Goal: Information Seeking & Learning: Find specific fact

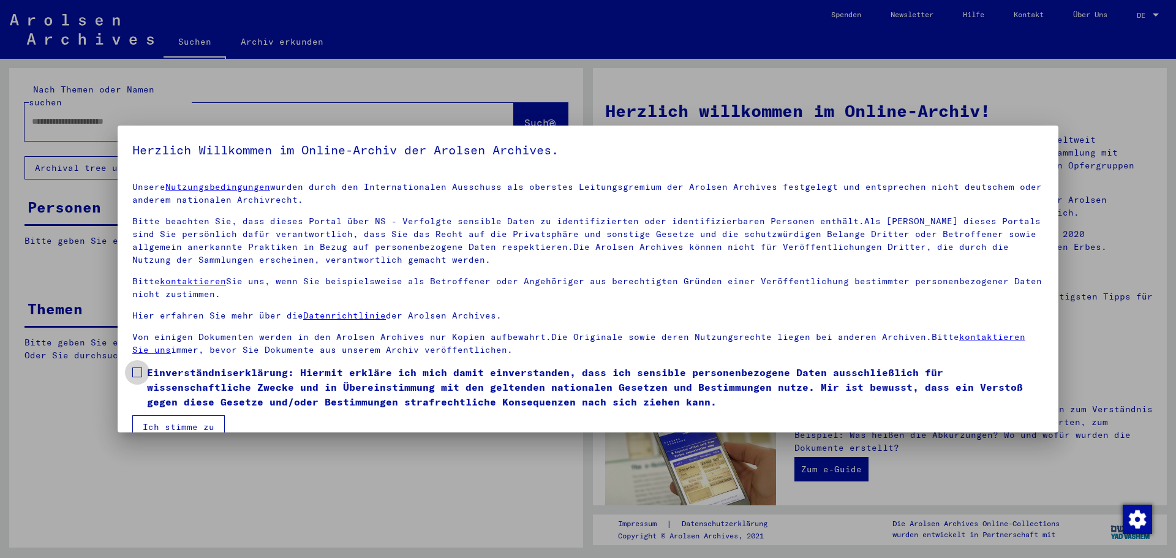
drag, startPoint x: 139, startPoint y: 370, endPoint x: 154, endPoint y: 409, distance: 41.3
click at [139, 373] on span at bounding box center [137, 372] width 10 height 10
click at [165, 421] on button "Ich stimme zu" at bounding box center [178, 426] width 92 height 23
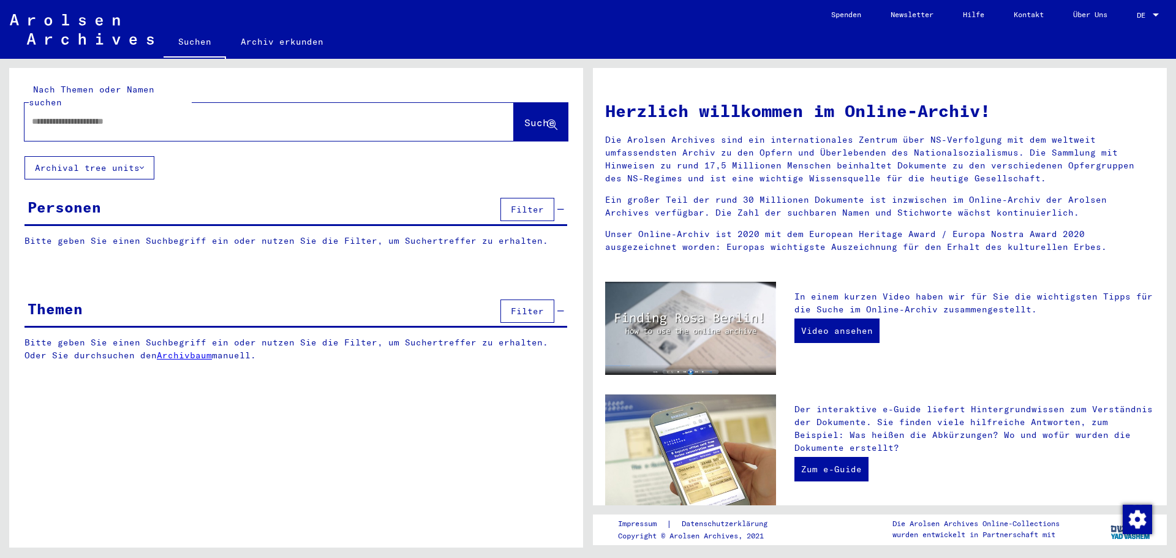
click at [75, 115] on input "text" at bounding box center [254, 121] width 445 height 13
type input "*"
type input "**********"
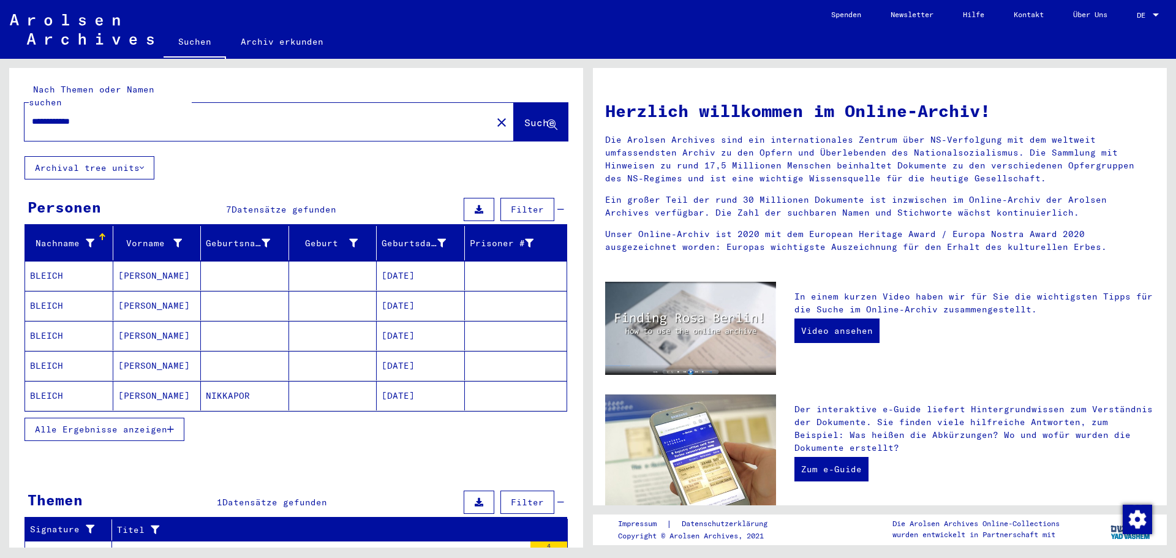
click at [51, 261] on mat-cell "BLEICH" at bounding box center [69, 275] width 88 height 29
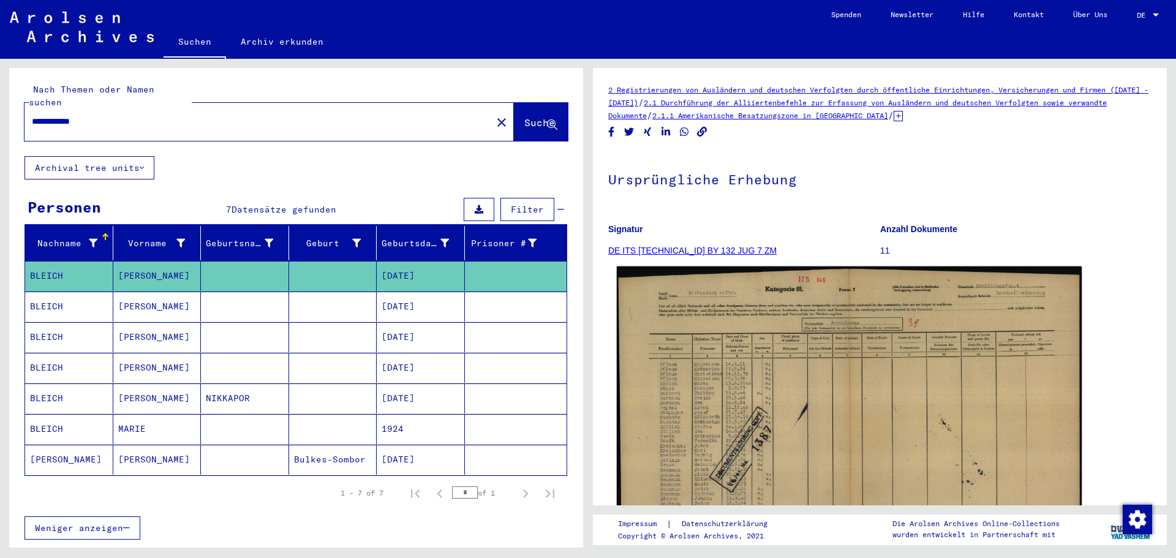
click at [715, 440] on img at bounding box center [849, 430] width 465 height 329
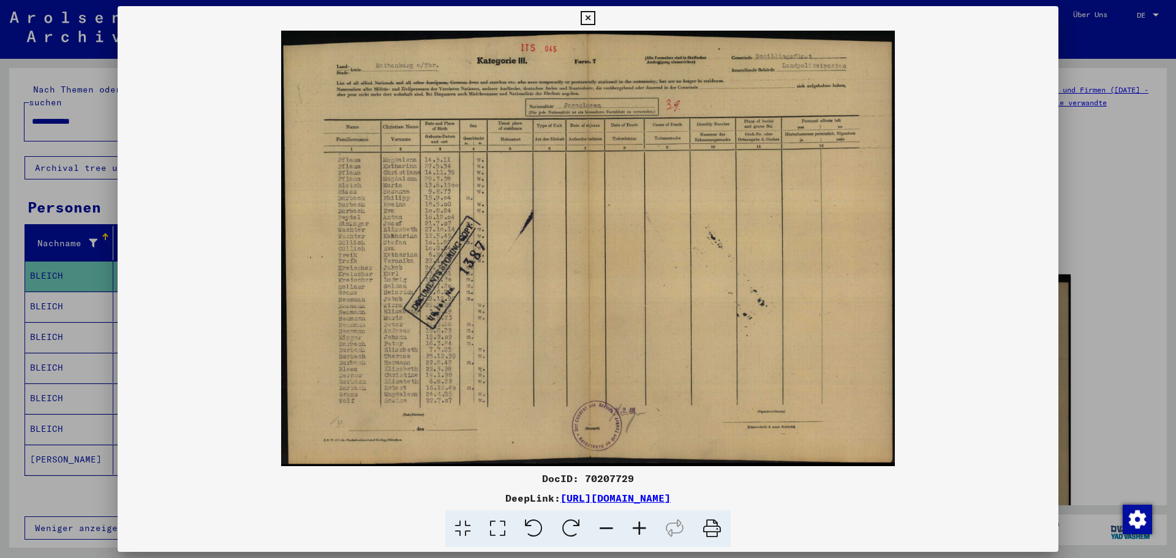
click at [1081, 25] on div at bounding box center [588, 279] width 1176 height 558
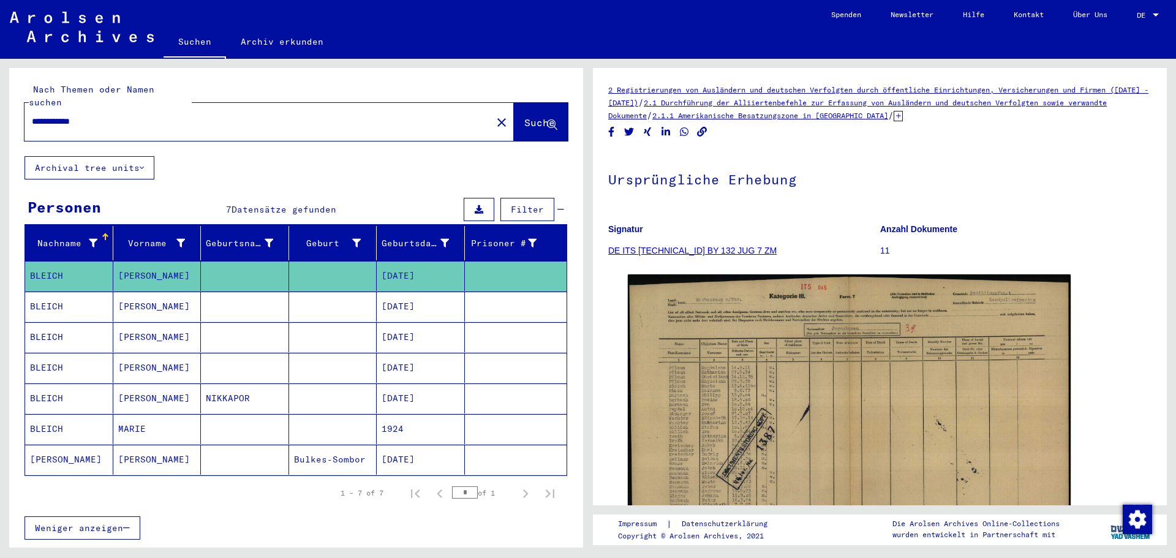
click at [66, 446] on mat-cell "[PERSON_NAME]" at bounding box center [69, 460] width 88 height 30
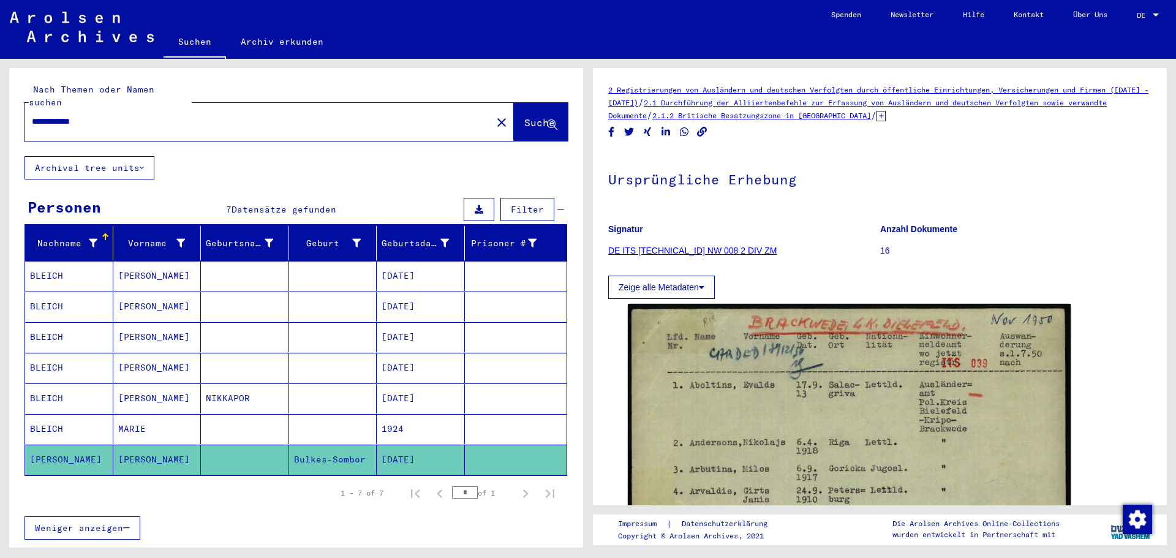
click at [674, 282] on button "Zeige alle Metadaten" at bounding box center [661, 287] width 107 height 23
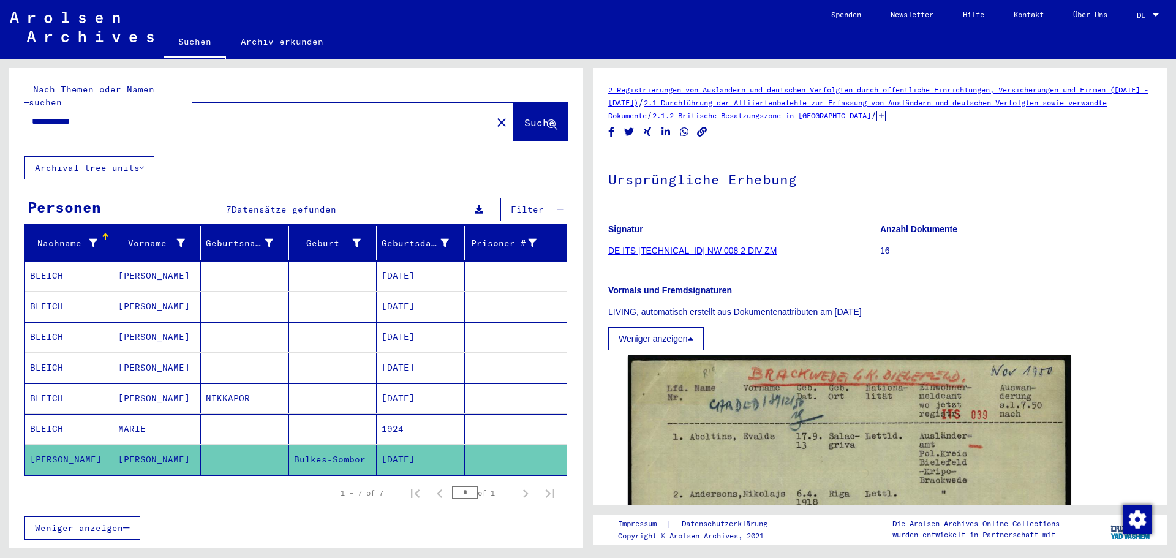
click at [644, 249] on link "DE ITS [TECHNICAL_ID] NW 008 2 DIV ZM" at bounding box center [692, 251] width 168 height 10
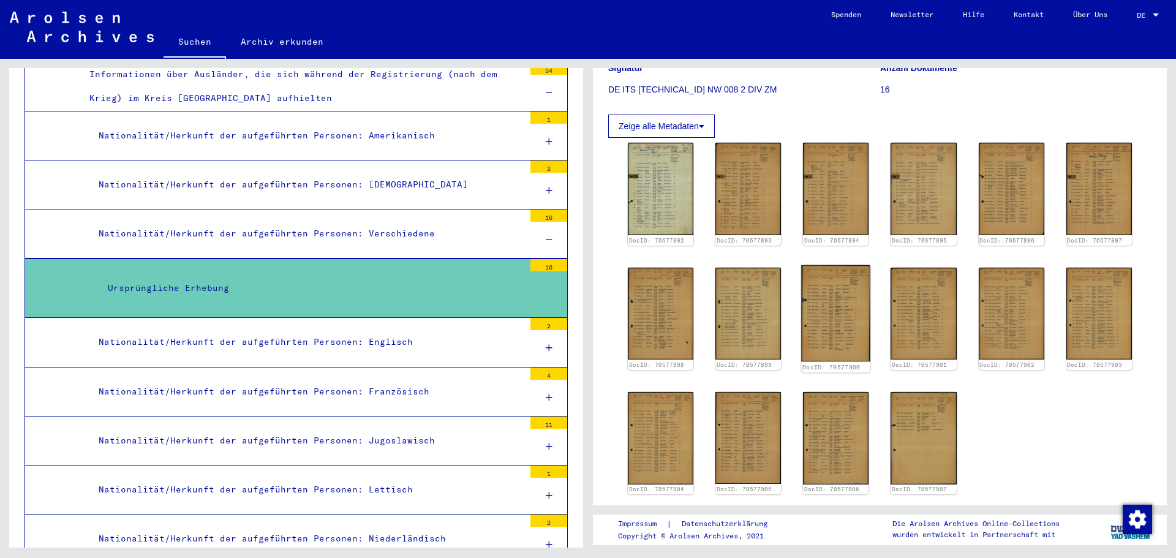
scroll to position [184, 0]
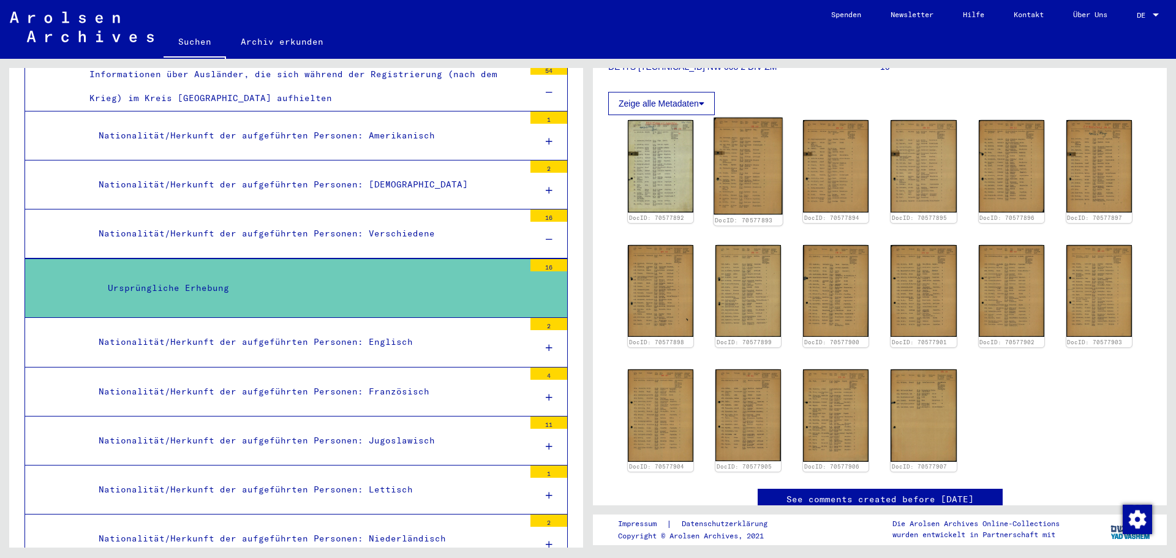
click at [746, 181] on img at bounding box center [747, 166] width 69 height 97
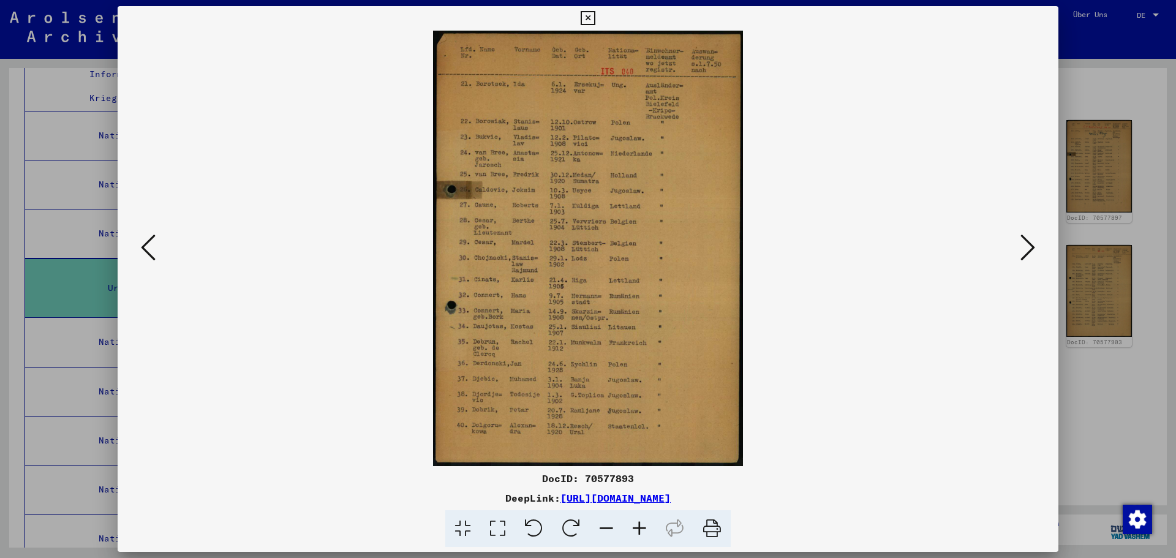
click at [152, 242] on icon at bounding box center [148, 247] width 15 height 29
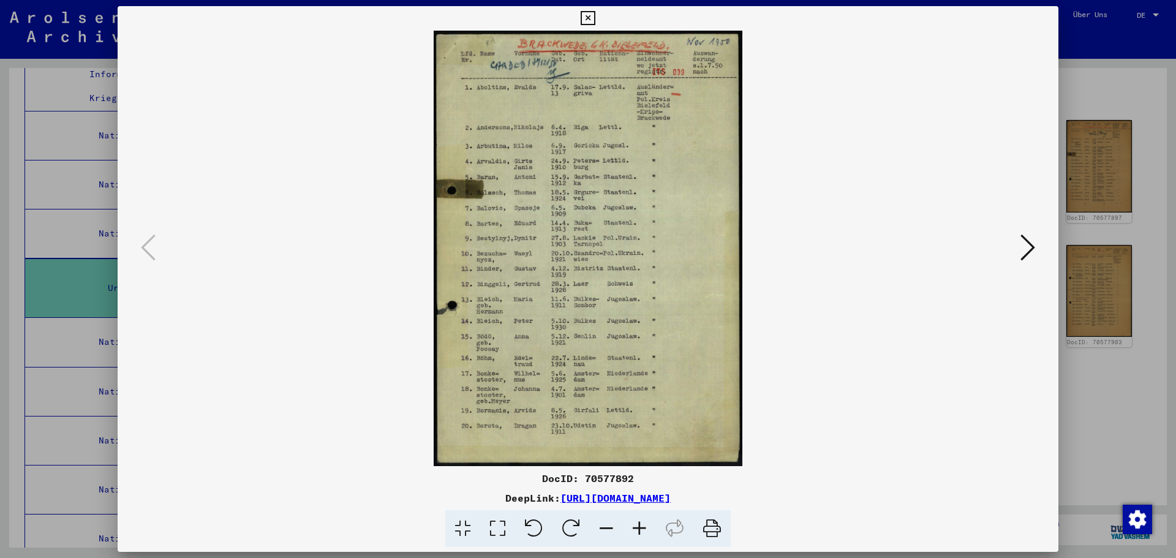
click at [1031, 244] on icon at bounding box center [1027, 247] width 15 height 29
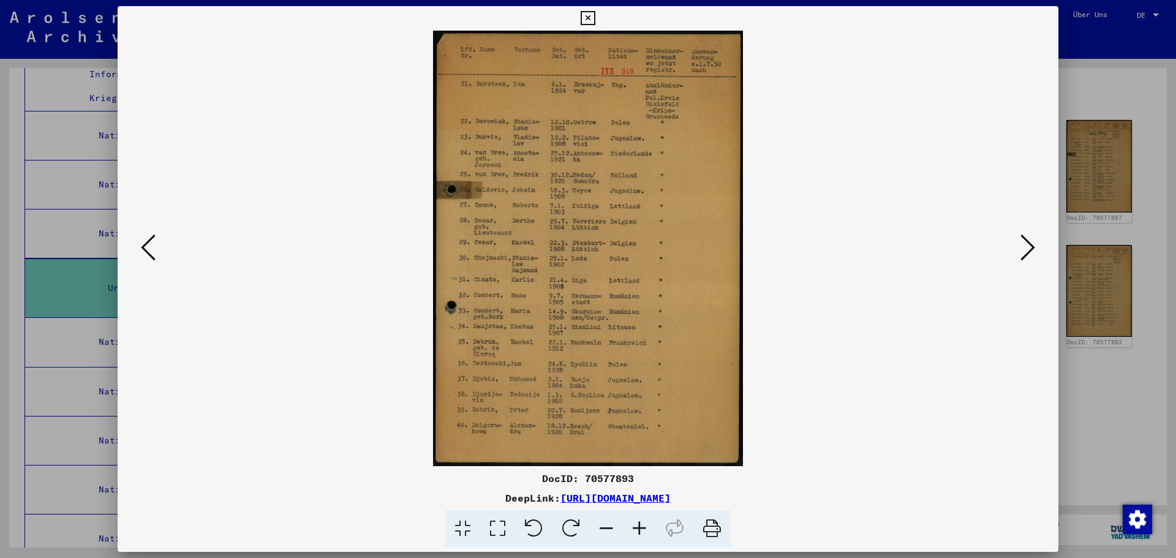
click at [1035, 244] on button at bounding box center [1027, 248] width 22 height 35
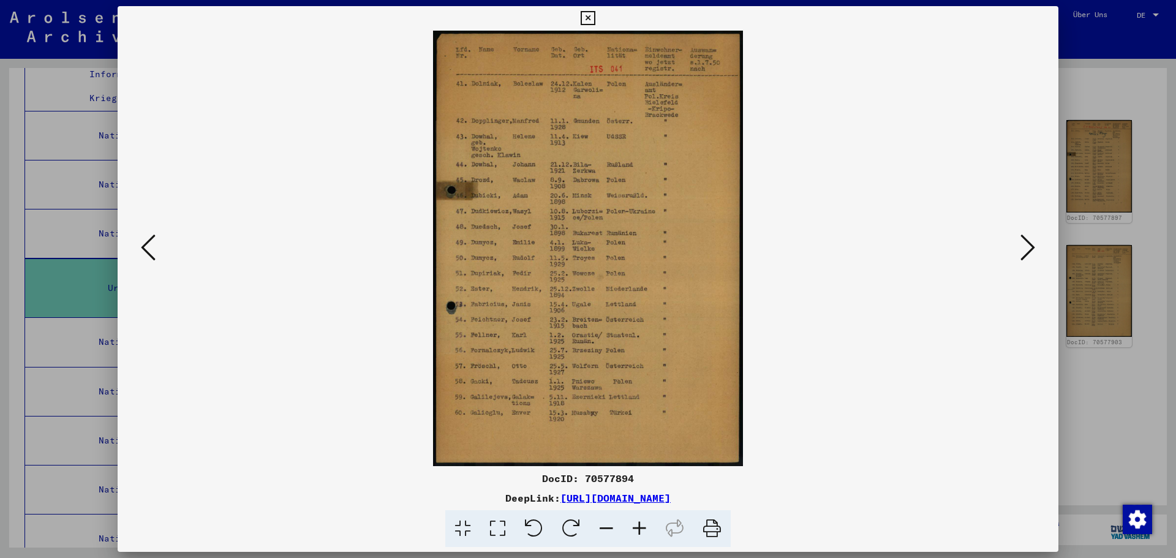
click at [1032, 244] on icon at bounding box center [1027, 247] width 15 height 29
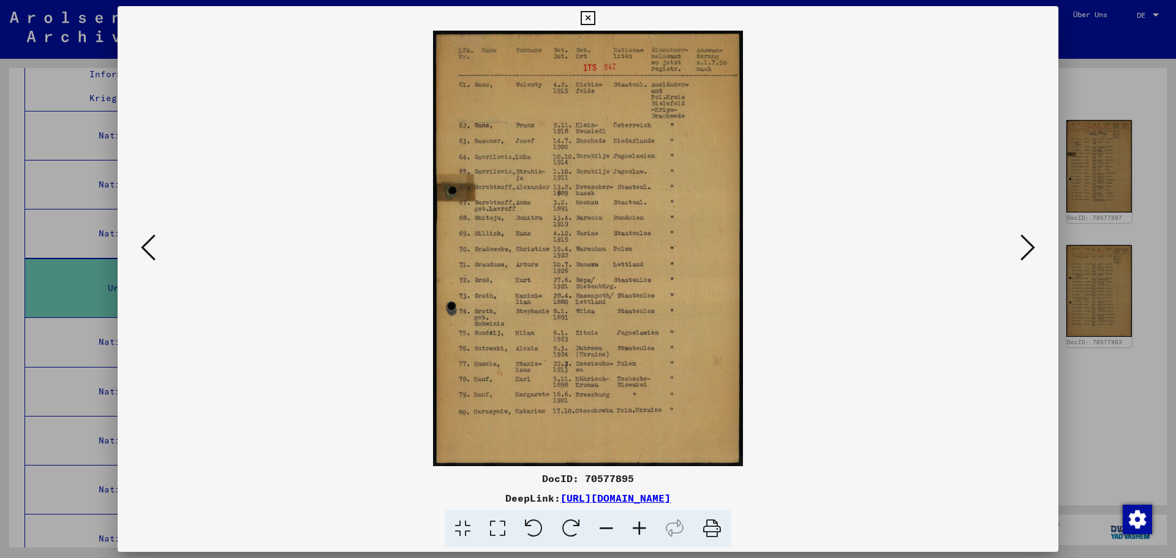
click at [1032, 244] on icon at bounding box center [1027, 247] width 15 height 29
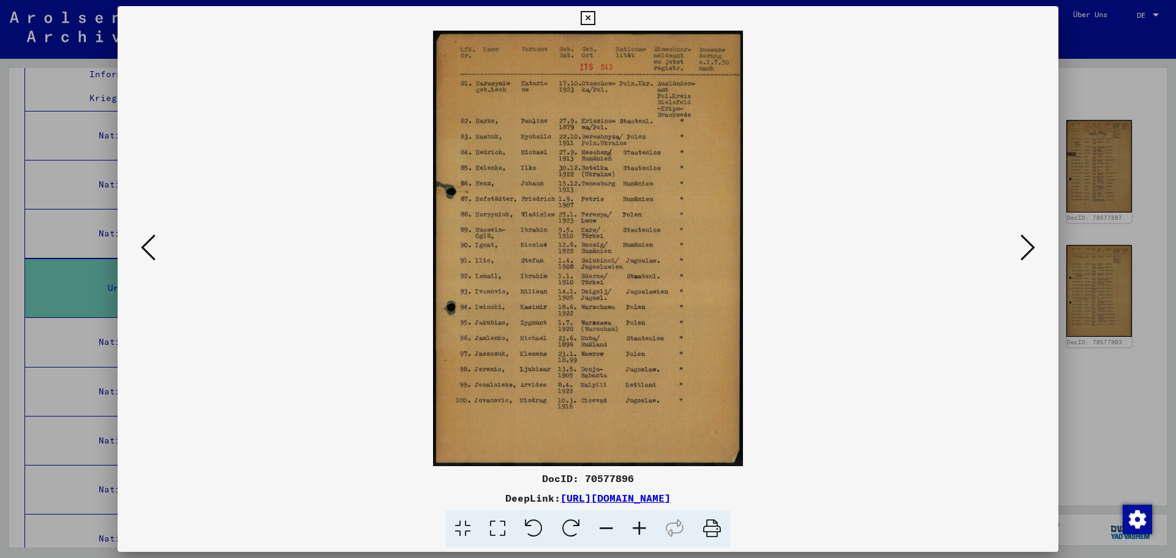
click at [1032, 244] on icon at bounding box center [1027, 247] width 15 height 29
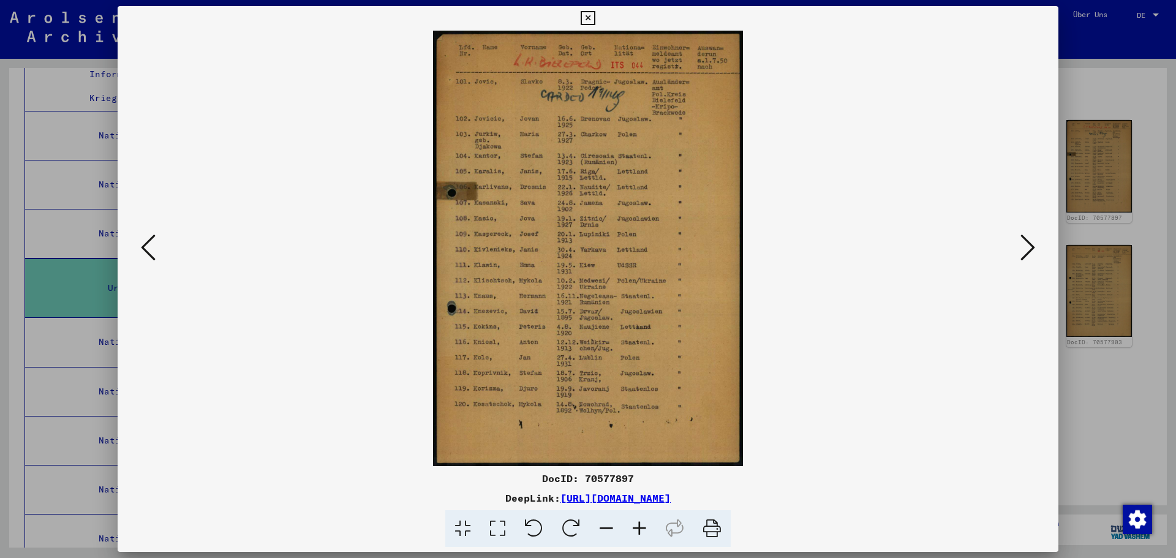
click at [1032, 244] on icon at bounding box center [1027, 247] width 15 height 29
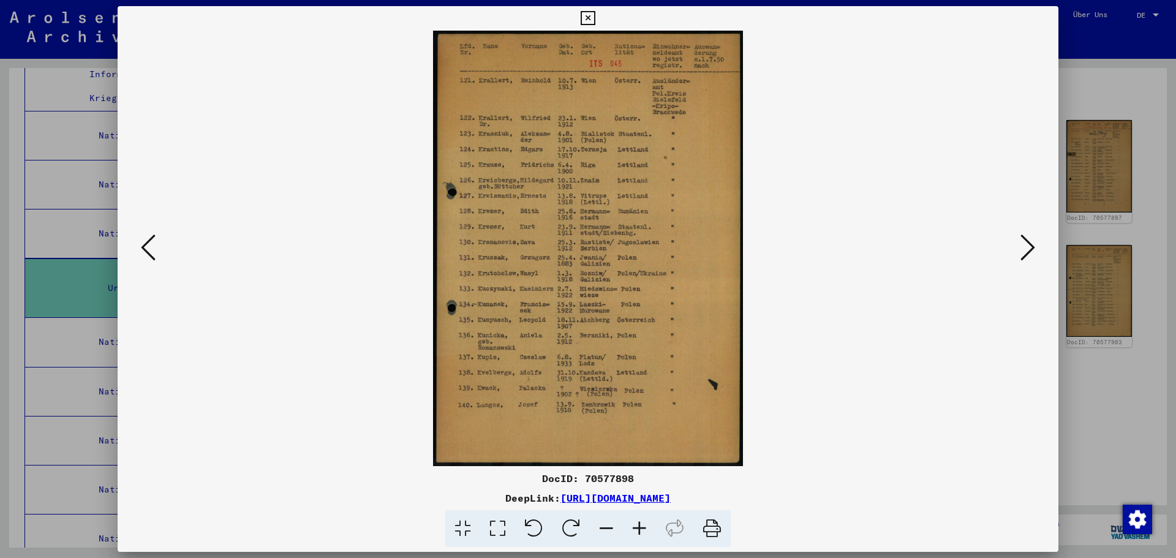
click at [1032, 244] on icon at bounding box center [1027, 247] width 15 height 29
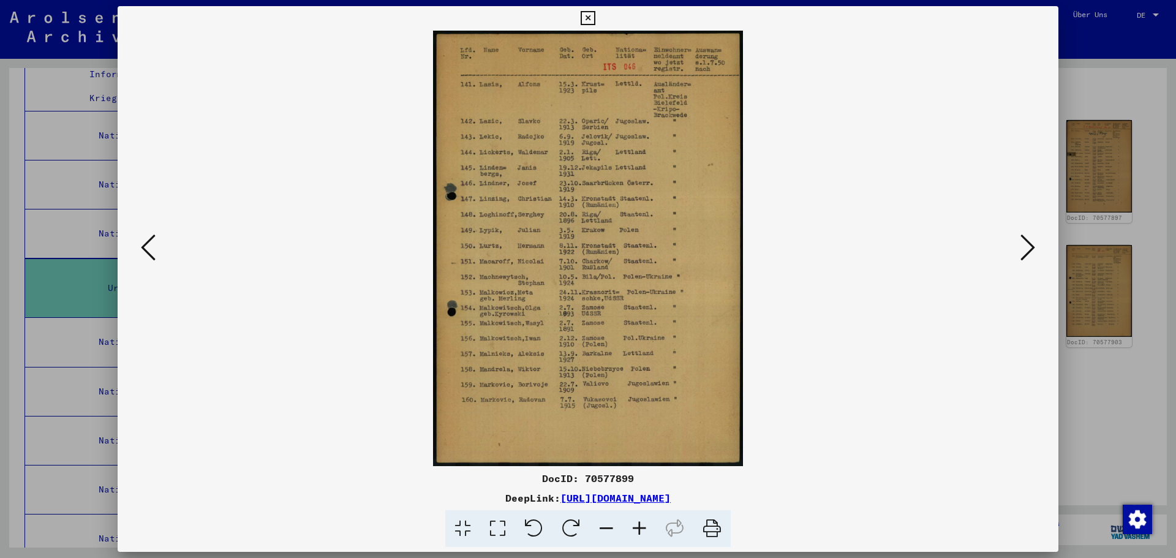
click at [1032, 244] on icon at bounding box center [1027, 247] width 15 height 29
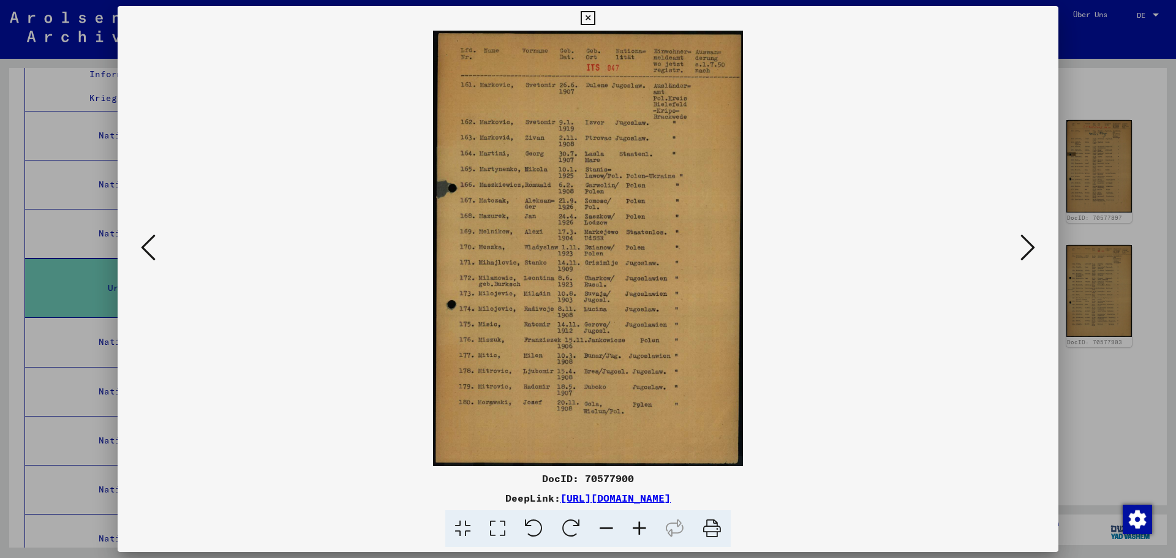
click at [1032, 244] on icon at bounding box center [1027, 247] width 15 height 29
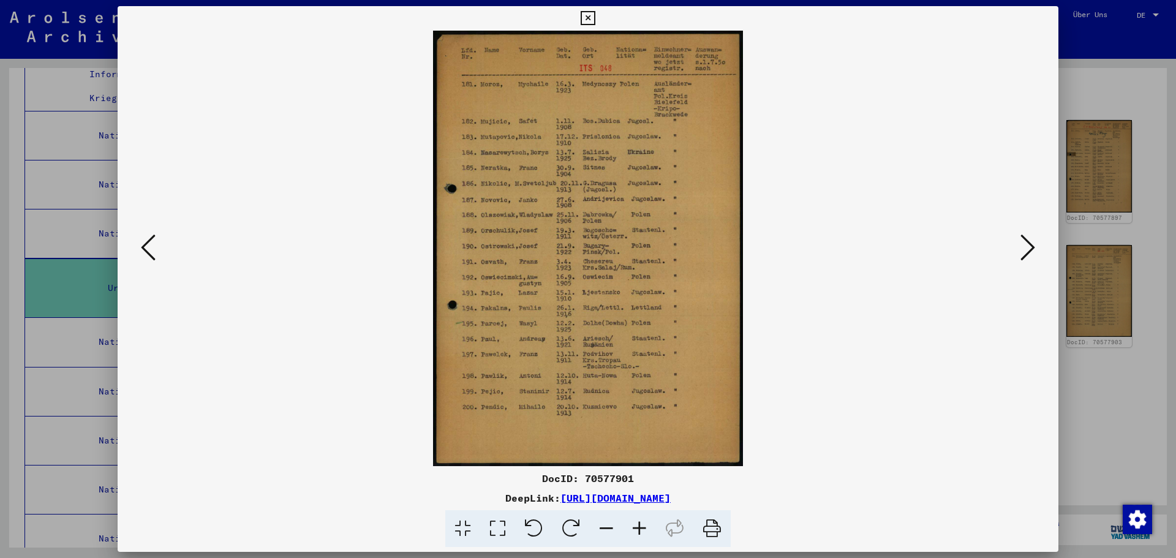
click at [1032, 244] on icon at bounding box center [1027, 247] width 15 height 29
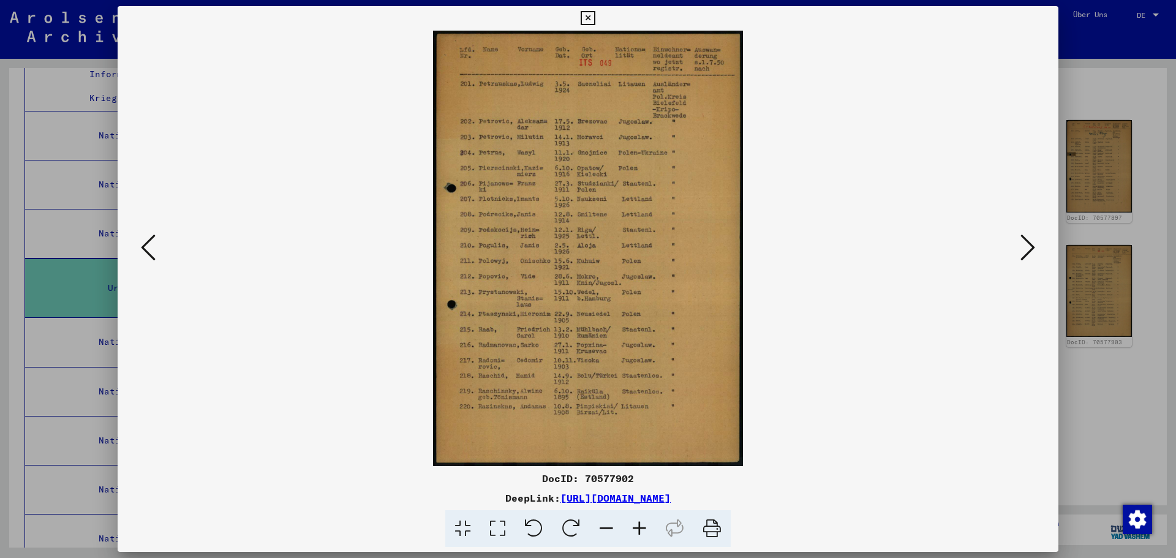
click at [1032, 244] on icon at bounding box center [1027, 247] width 15 height 29
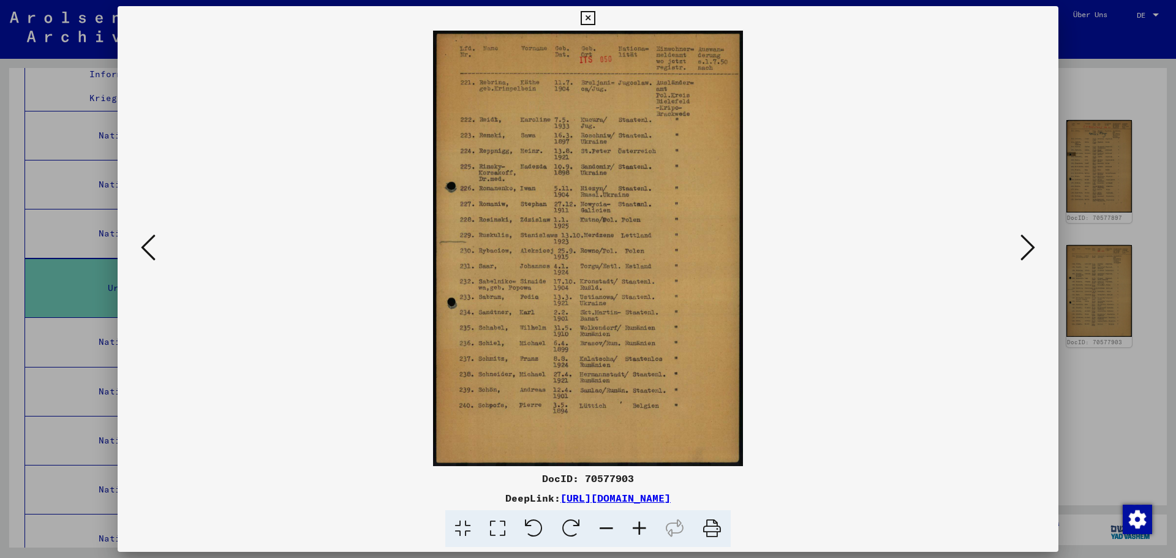
click at [1032, 244] on icon at bounding box center [1027, 247] width 15 height 29
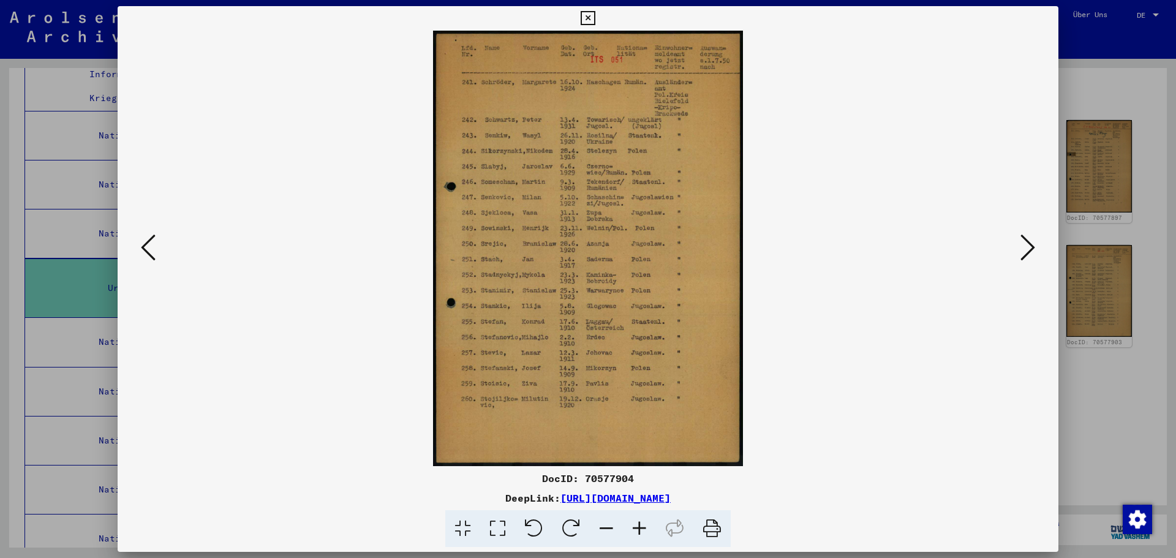
click at [1032, 244] on icon at bounding box center [1027, 247] width 15 height 29
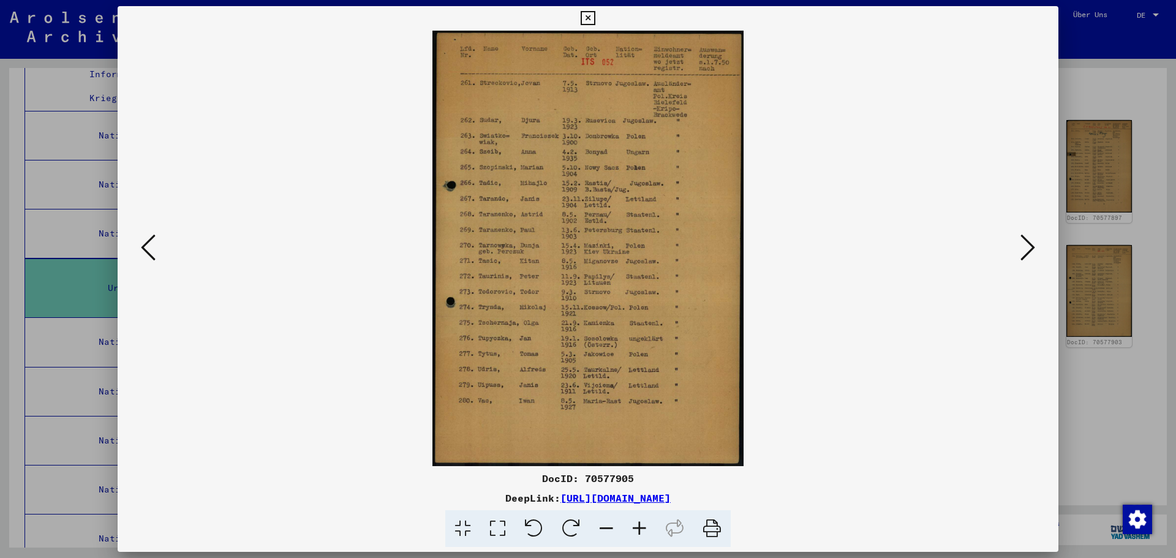
click at [1032, 244] on icon at bounding box center [1027, 247] width 15 height 29
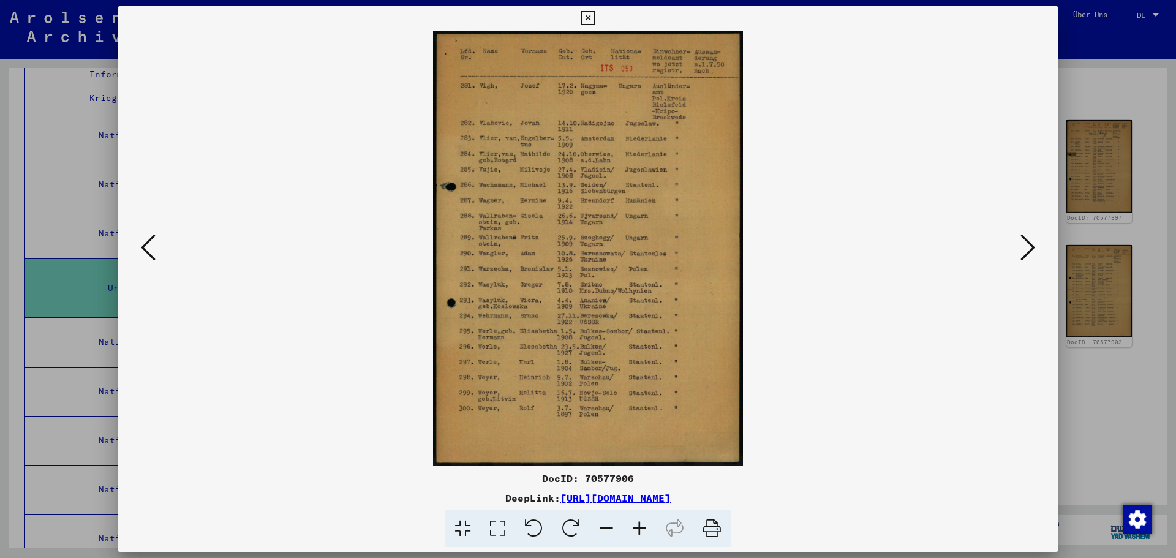
click at [1032, 244] on icon at bounding box center [1027, 247] width 15 height 29
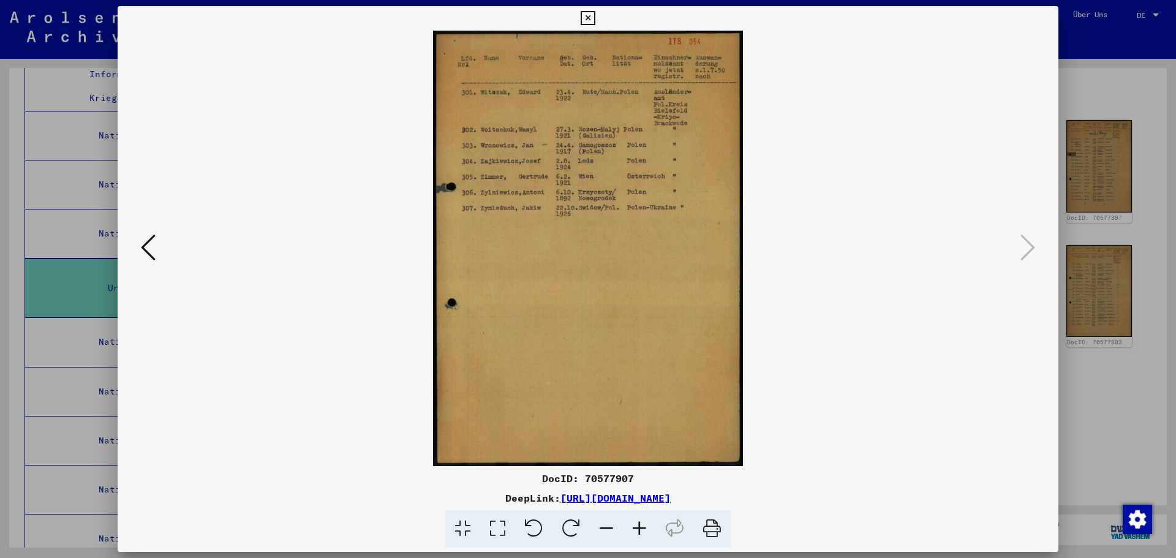
click at [145, 251] on icon at bounding box center [148, 247] width 15 height 29
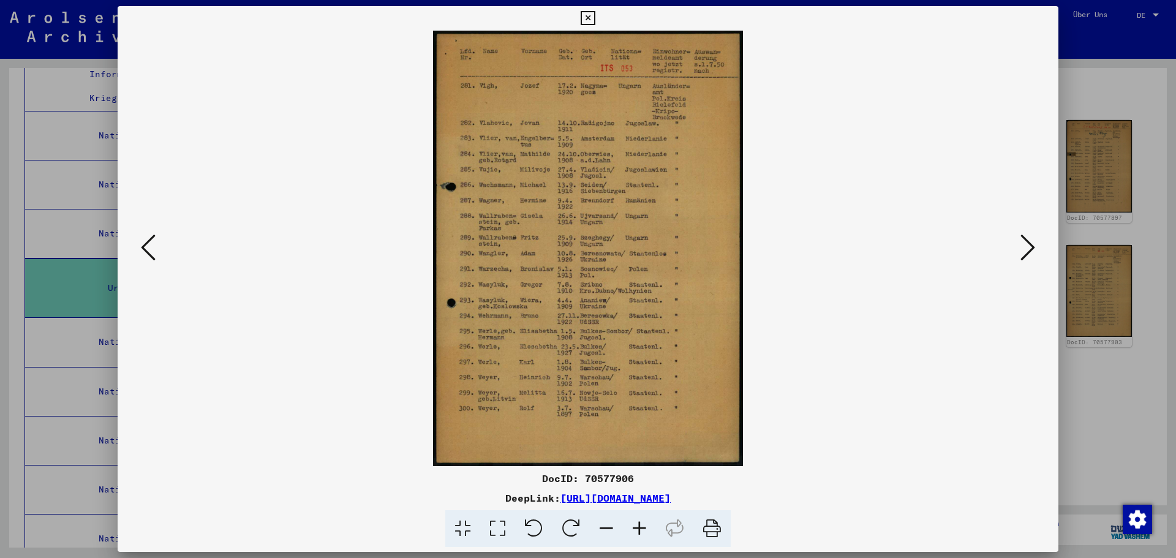
click at [145, 251] on icon at bounding box center [148, 247] width 15 height 29
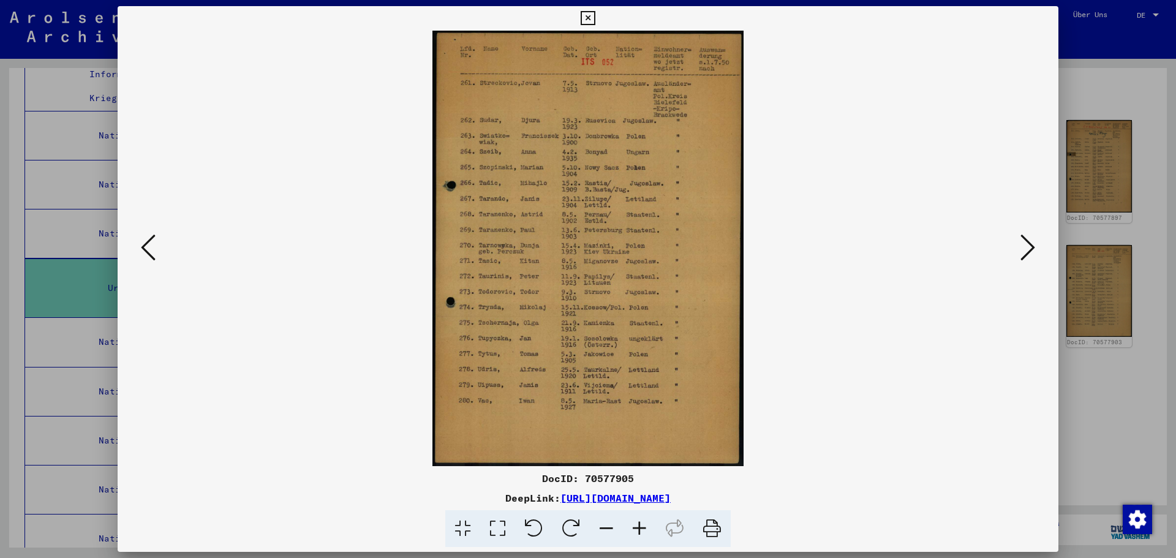
click at [145, 251] on icon at bounding box center [148, 247] width 15 height 29
click at [145, 250] on icon at bounding box center [148, 247] width 15 height 29
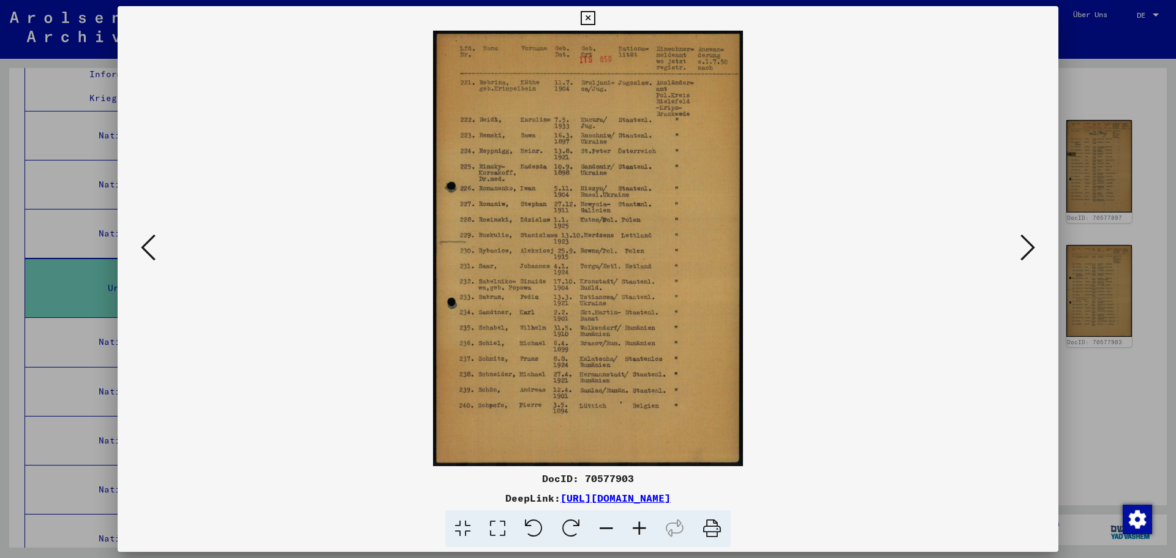
click at [146, 250] on icon at bounding box center [148, 247] width 15 height 29
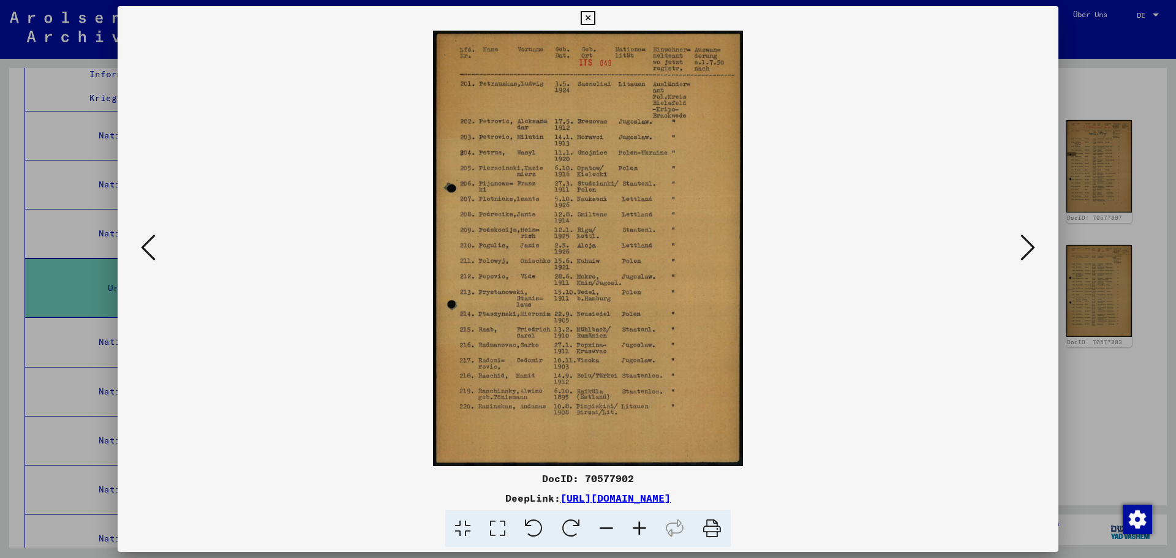
click at [146, 250] on icon at bounding box center [148, 247] width 15 height 29
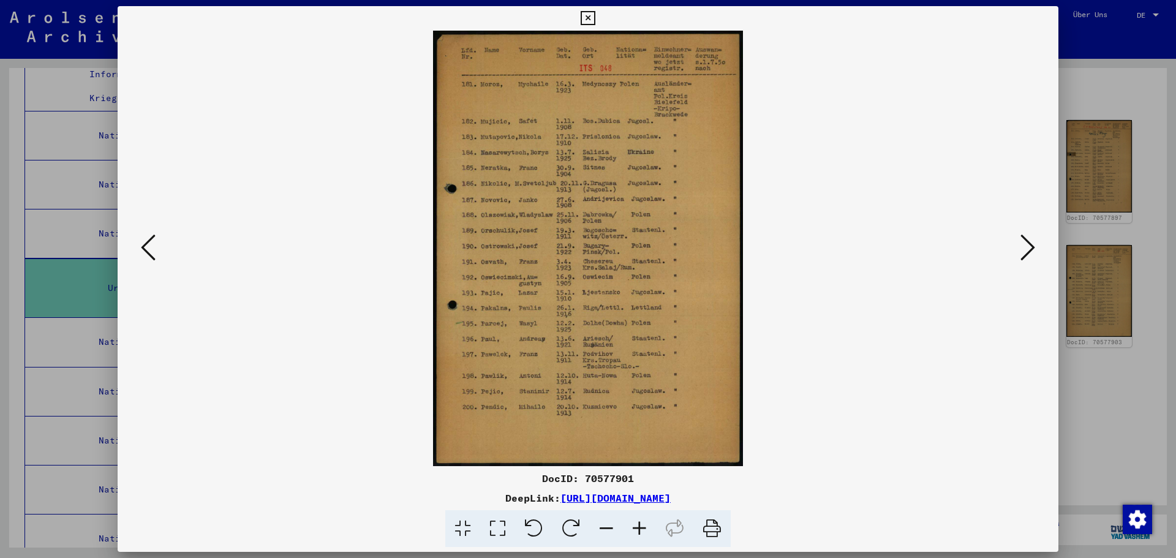
click at [146, 250] on icon at bounding box center [148, 247] width 15 height 29
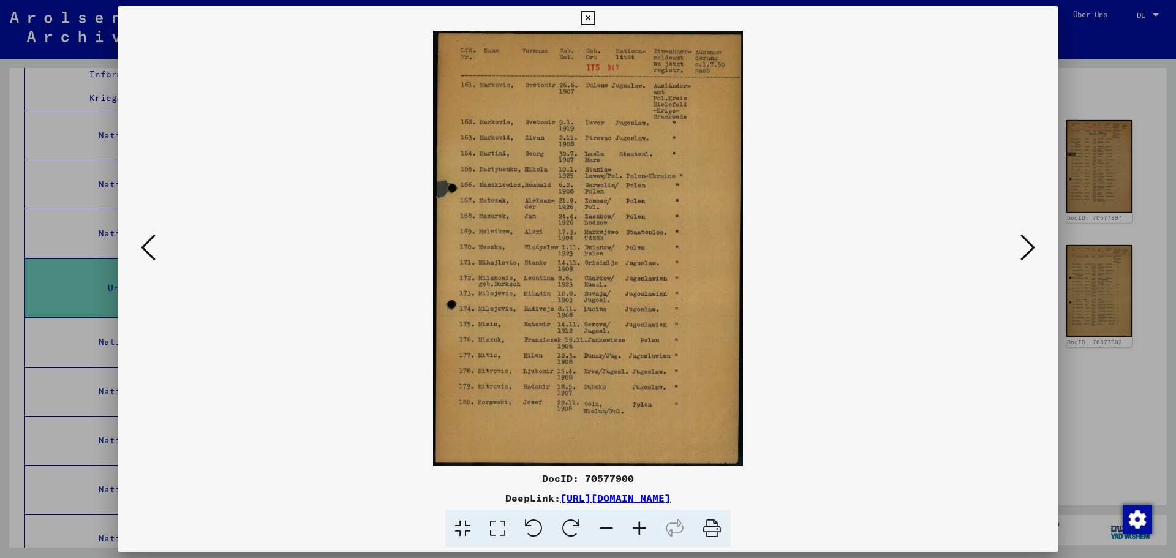
click at [146, 250] on icon at bounding box center [148, 247] width 15 height 29
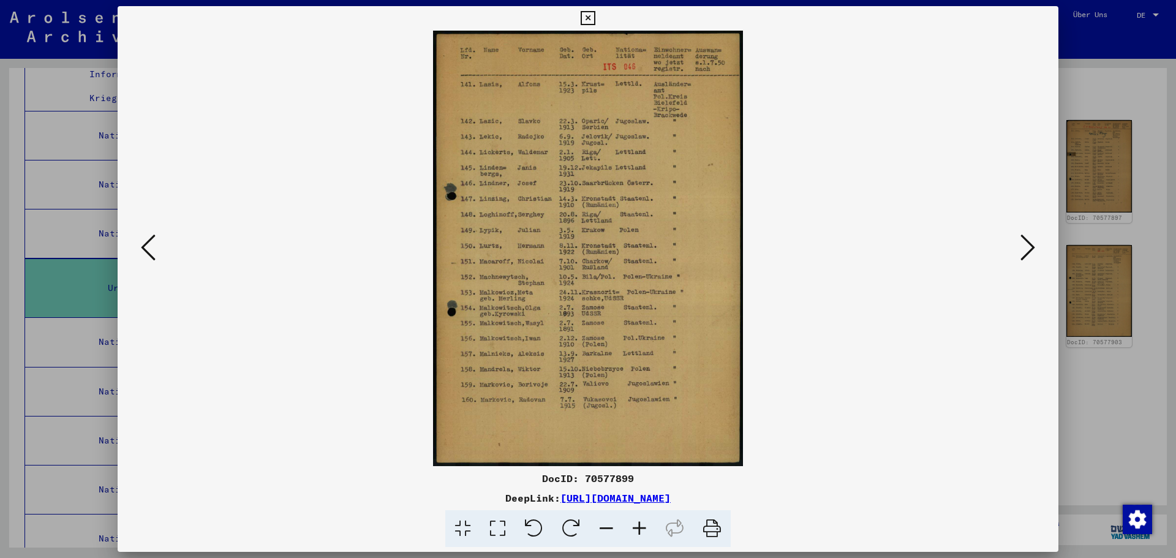
click at [147, 249] on icon at bounding box center [148, 247] width 15 height 29
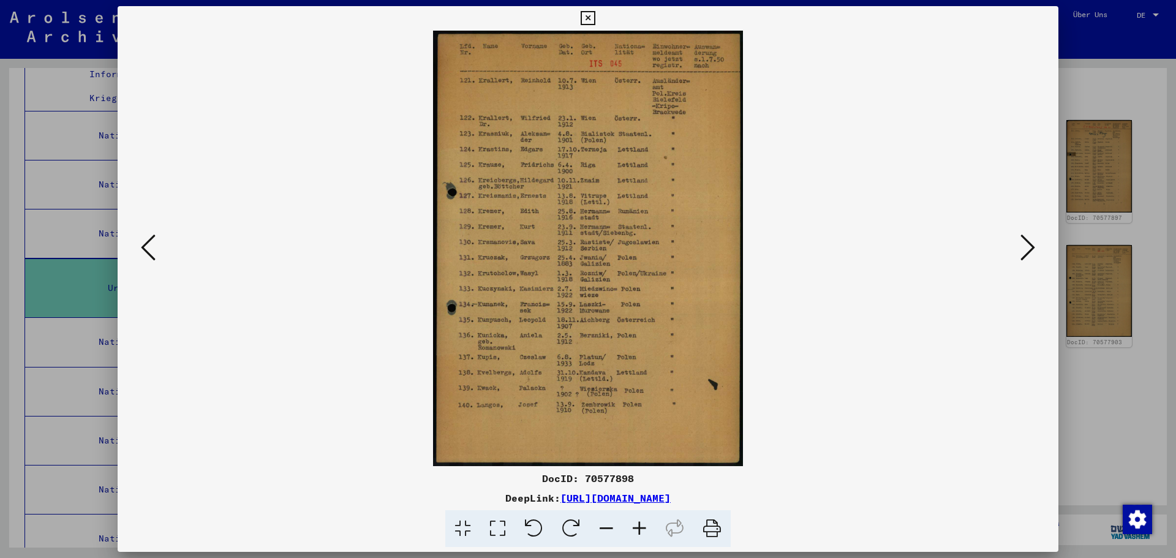
click at [147, 249] on icon at bounding box center [148, 247] width 15 height 29
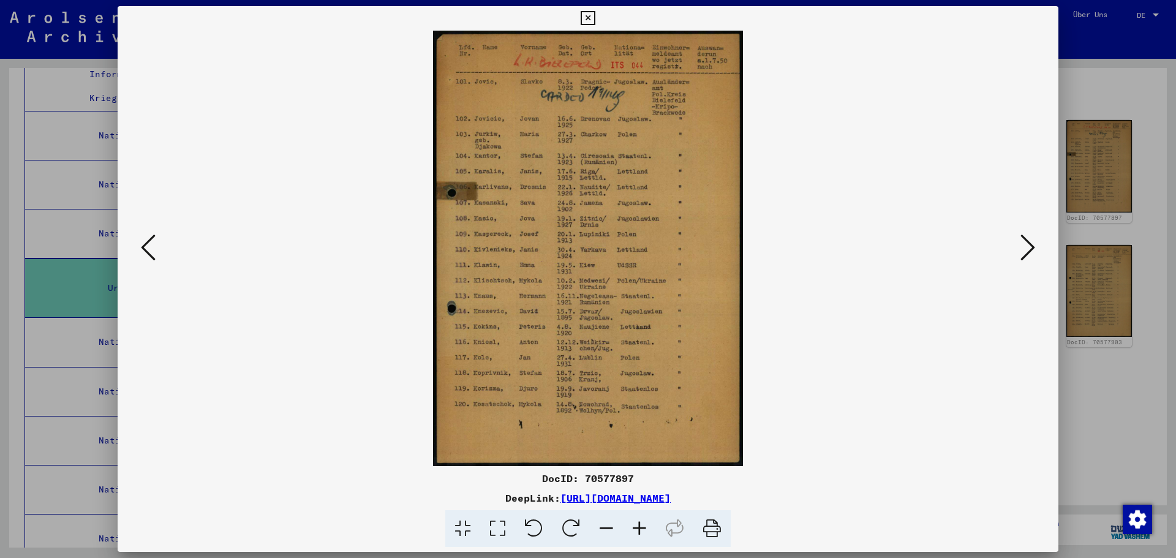
click at [147, 249] on icon at bounding box center [148, 247] width 15 height 29
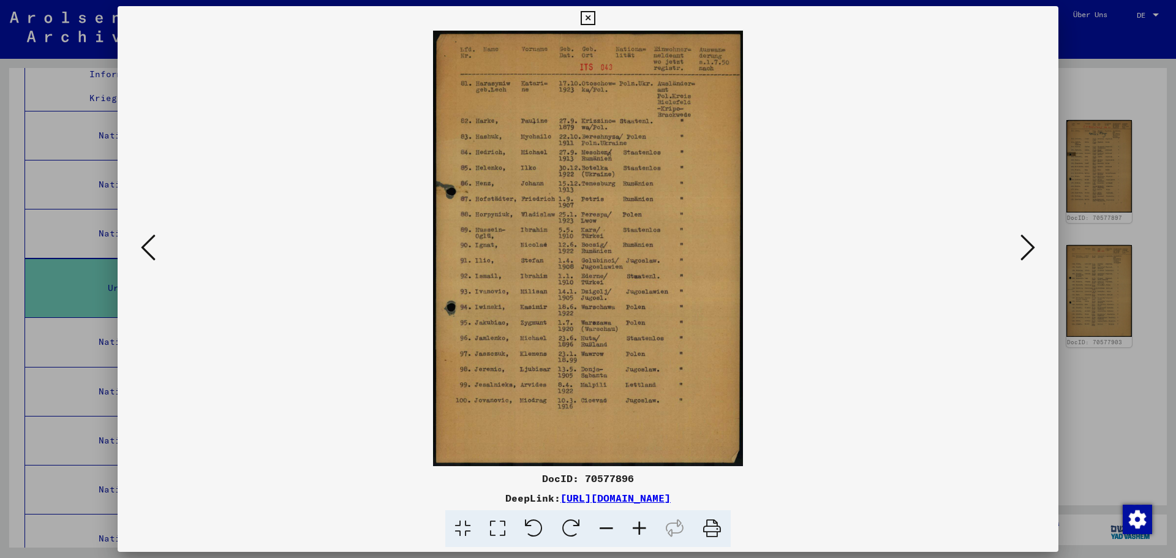
click at [147, 249] on icon at bounding box center [148, 247] width 15 height 29
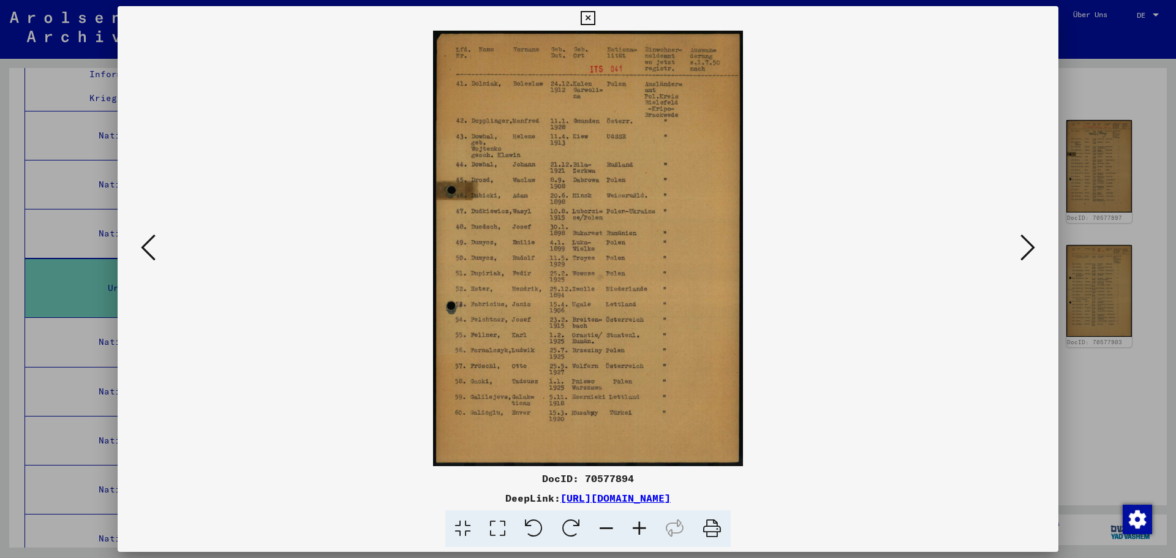
click at [147, 249] on icon at bounding box center [148, 247] width 15 height 29
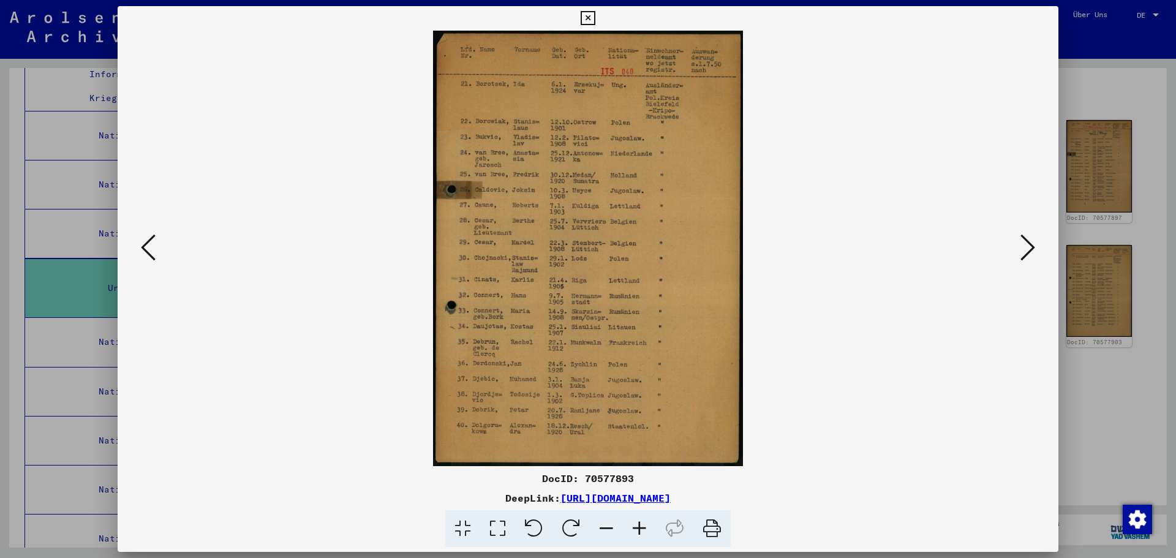
click at [147, 249] on icon at bounding box center [148, 247] width 15 height 29
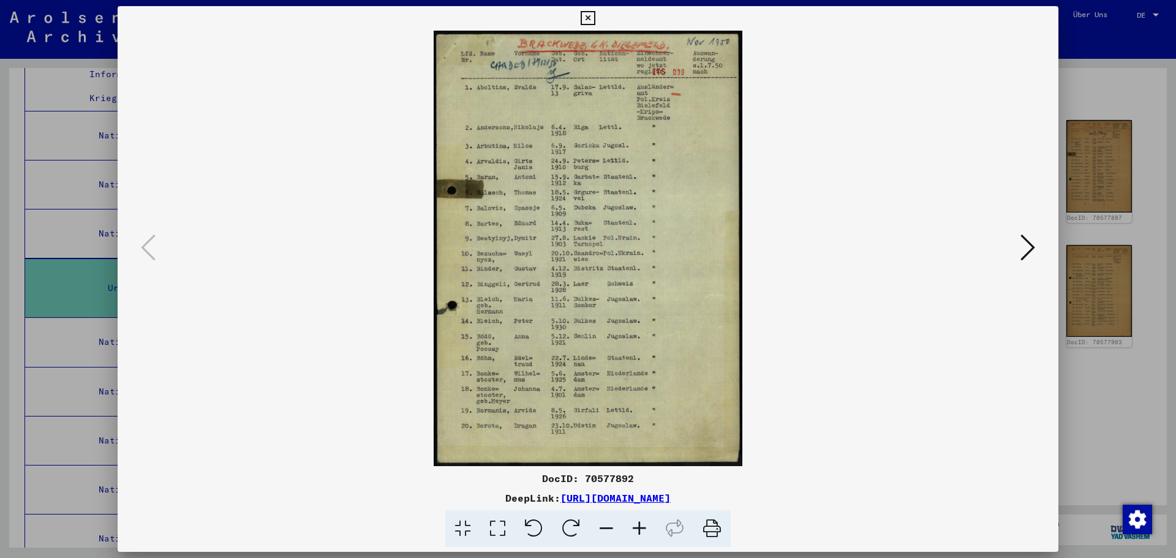
click at [1029, 241] on icon at bounding box center [1027, 247] width 15 height 29
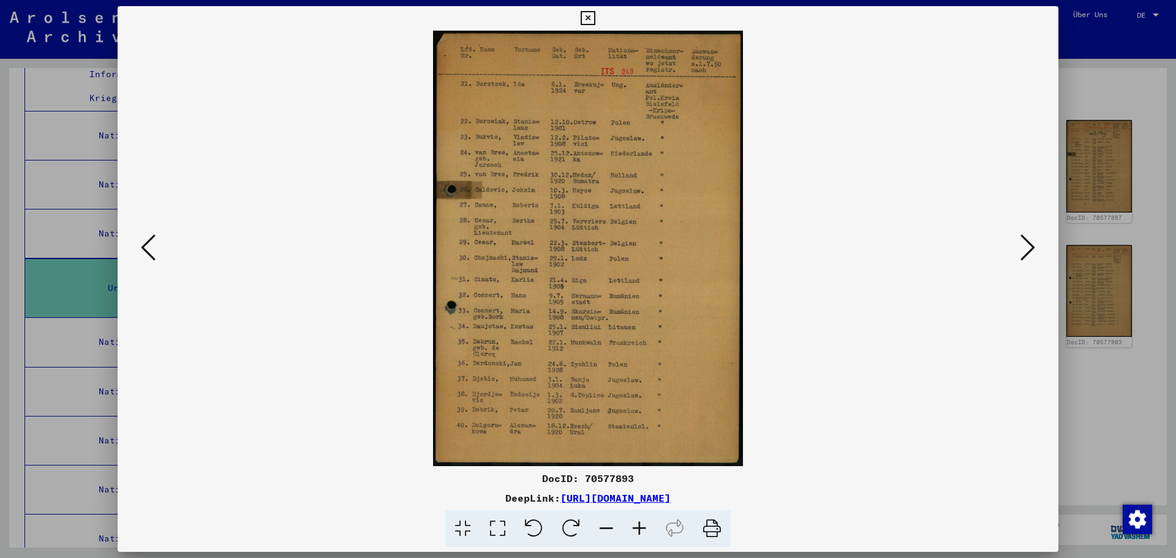
click at [1029, 244] on icon at bounding box center [1027, 247] width 15 height 29
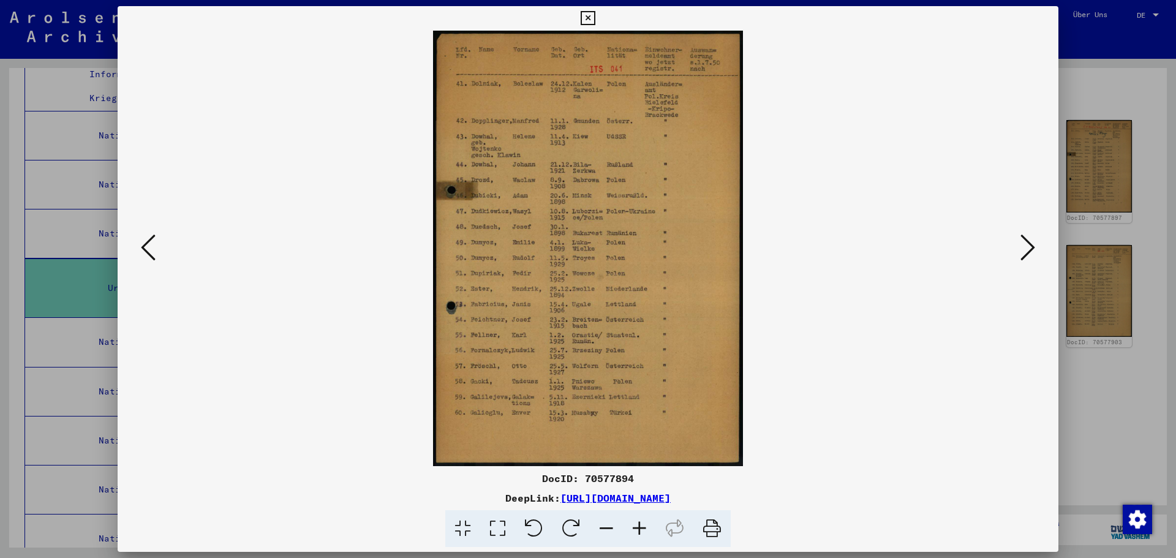
click at [1029, 244] on icon at bounding box center [1027, 247] width 15 height 29
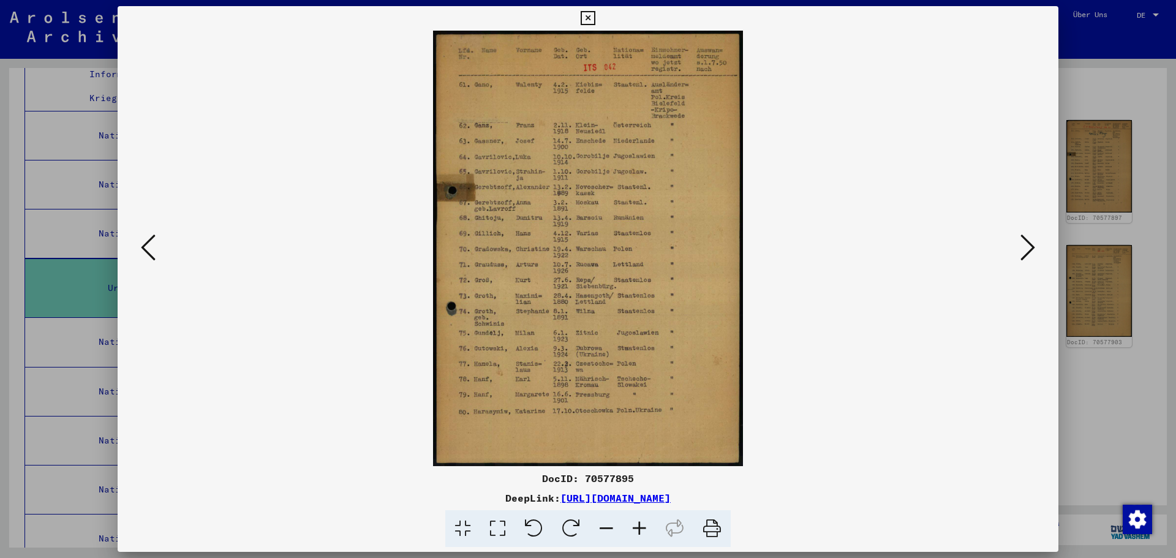
click at [1029, 244] on icon at bounding box center [1027, 247] width 15 height 29
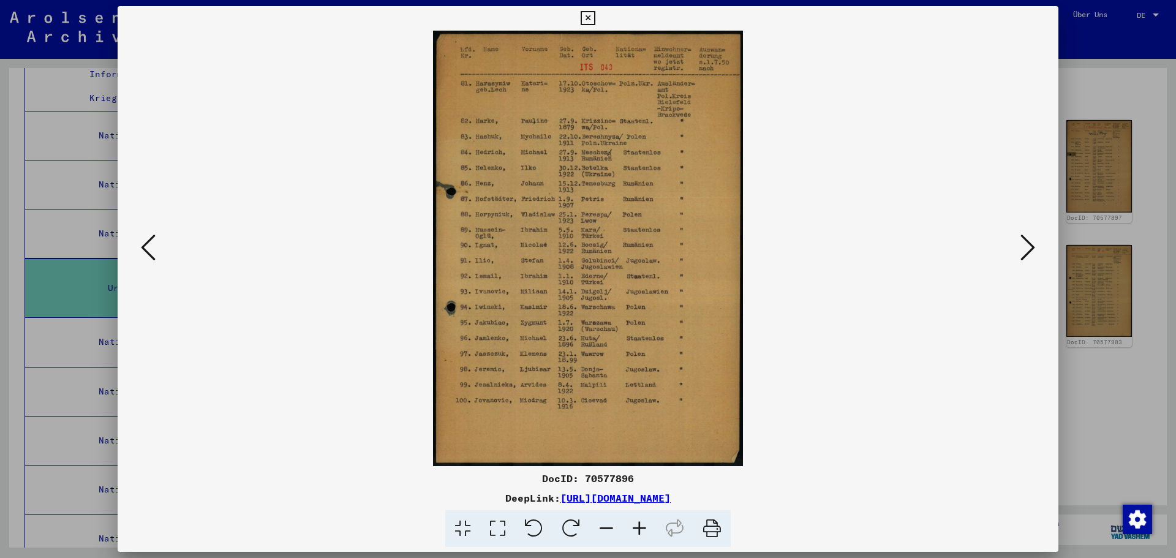
click at [1029, 244] on icon at bounding box center [1027, 247] width 15 height 29
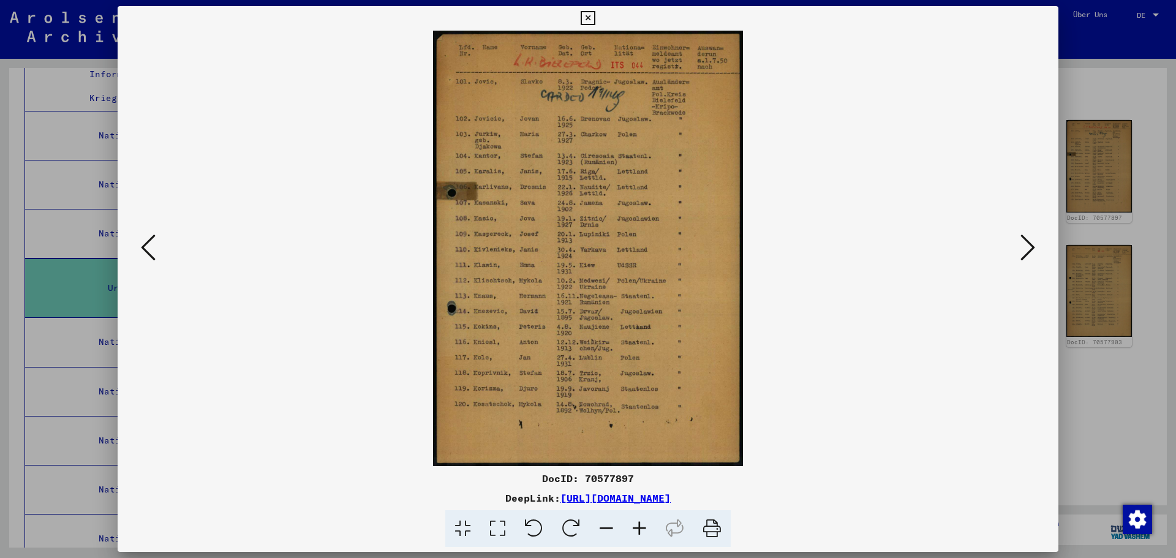
click at [1029, 244] on icon at bounding box center [1027, 247] width 15 height 29
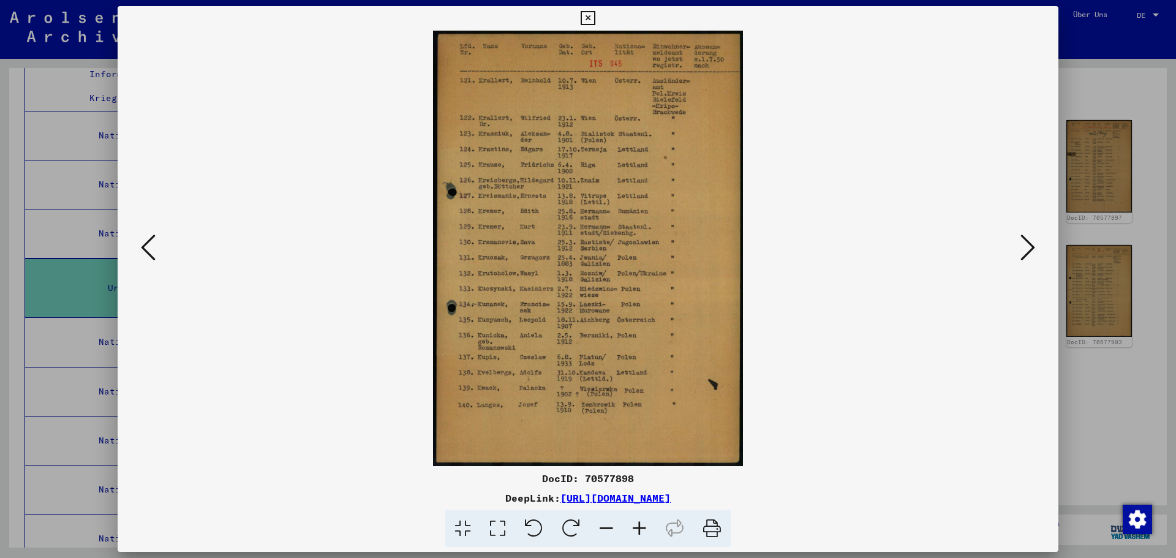
click at [1029, 244] on icon at bounding box center [1027, 247] width 15 height 29
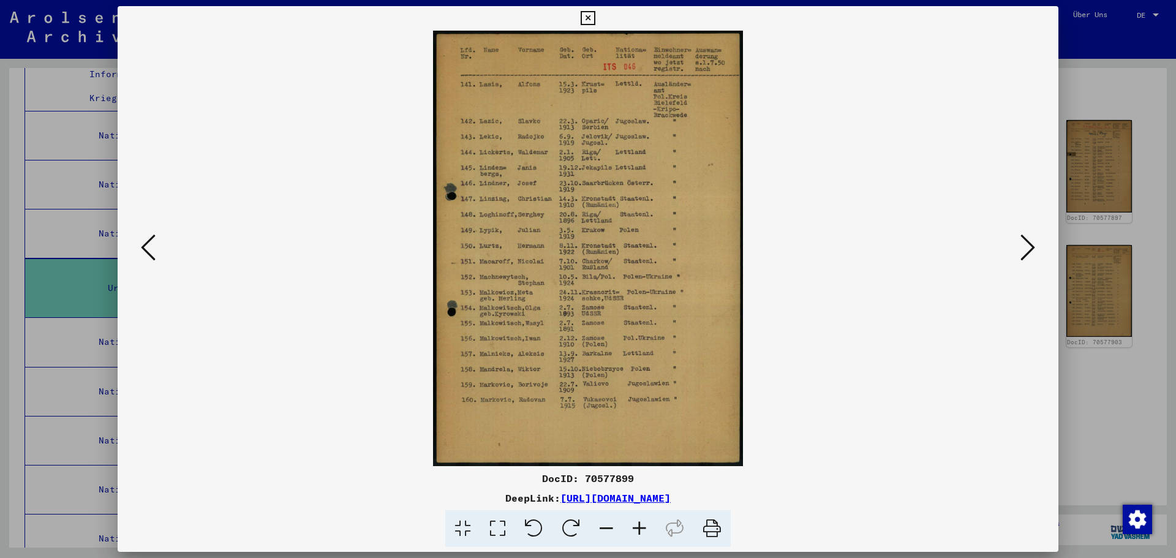
click at [1029, 244] on icon at bounding box center [1027, 247] width 15 height 29
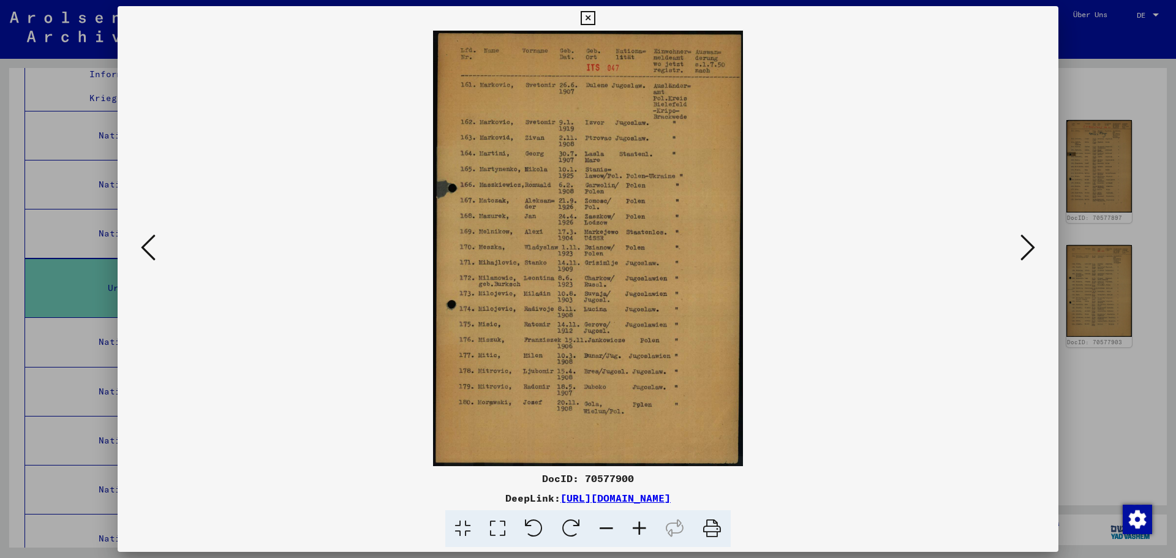
click at [1029, 244] on icon at bounding box center [1027, 247] width 15 height 29
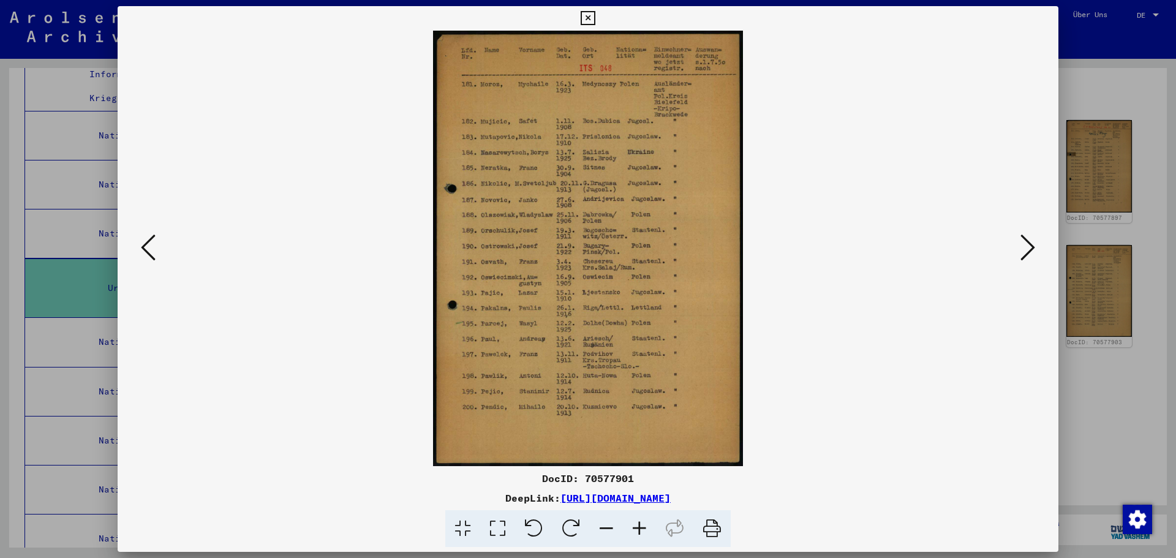
click at [1029, 244] on icon at bounding box center [1027, 247] width 15 height 29
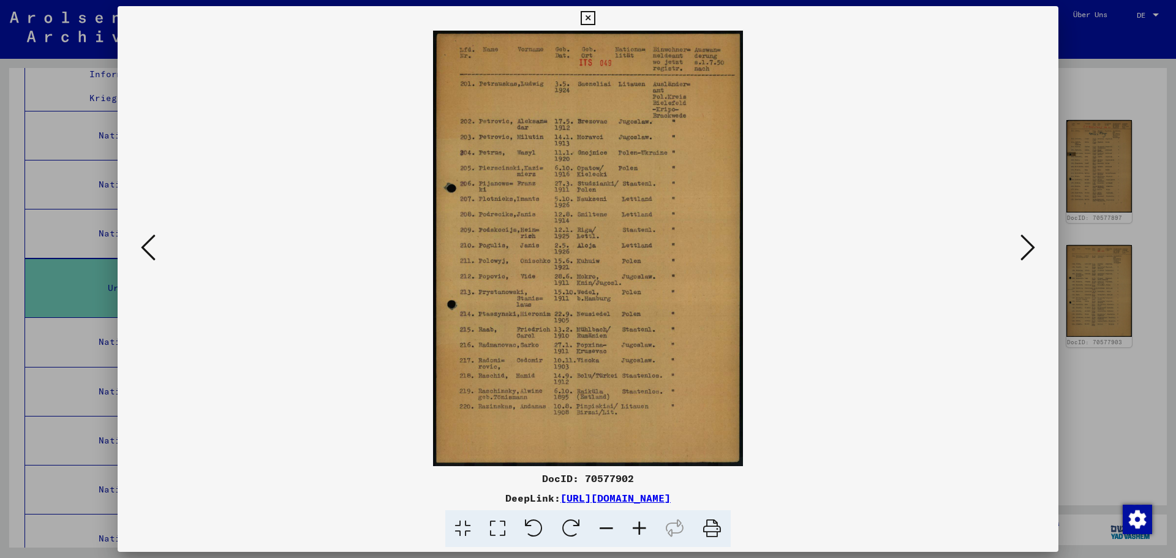
click at [1029, 244] on icon at bounding box center [1027, 247] width 15 height 29
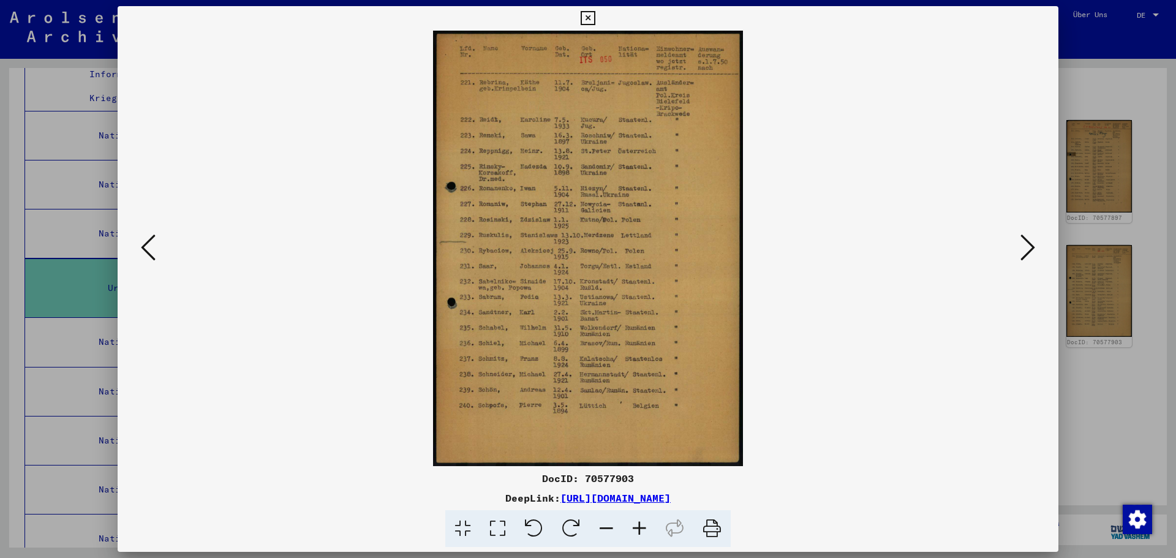
click at [1029, 244] on icon at bounding box center [1027, 247] width 15 height 29
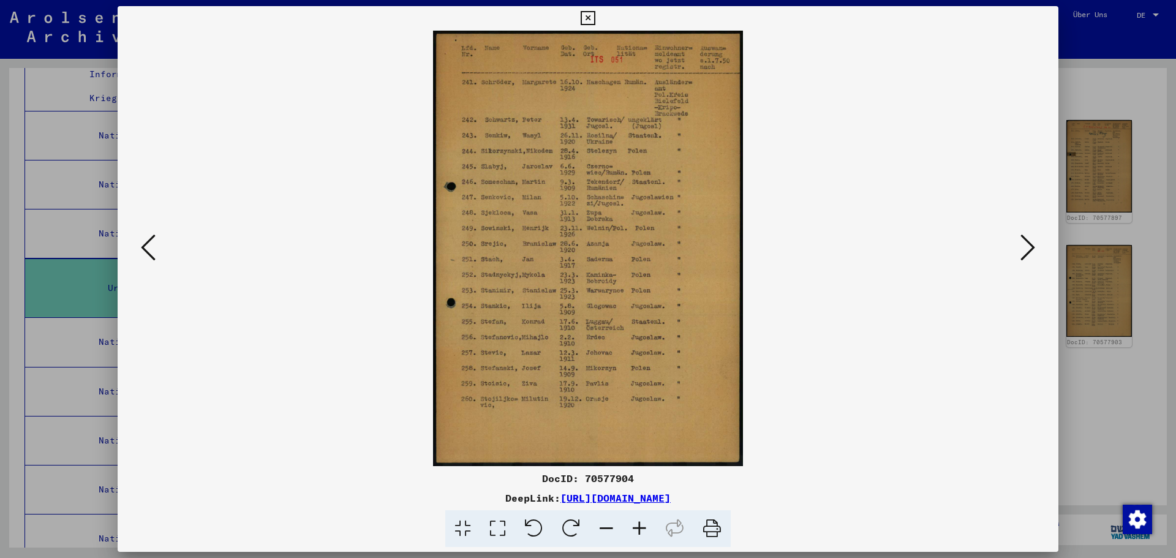
click at [1029, 244] on icon at bounding box center [1027, 247] width 15 height 29
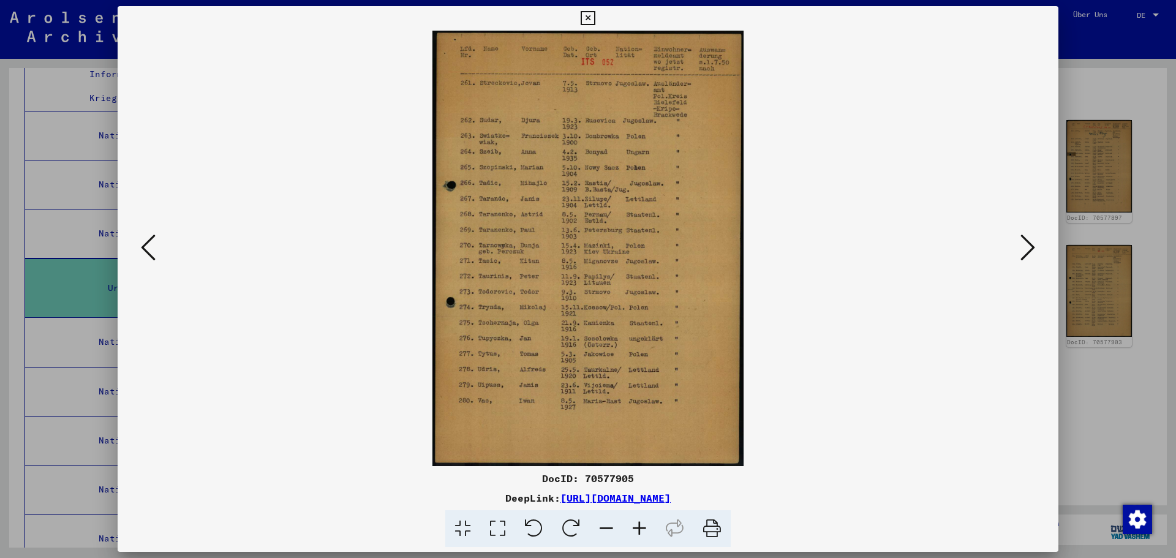
click at [1029, 244] on icon at bounding box center [1027, 247] width 15 height 29
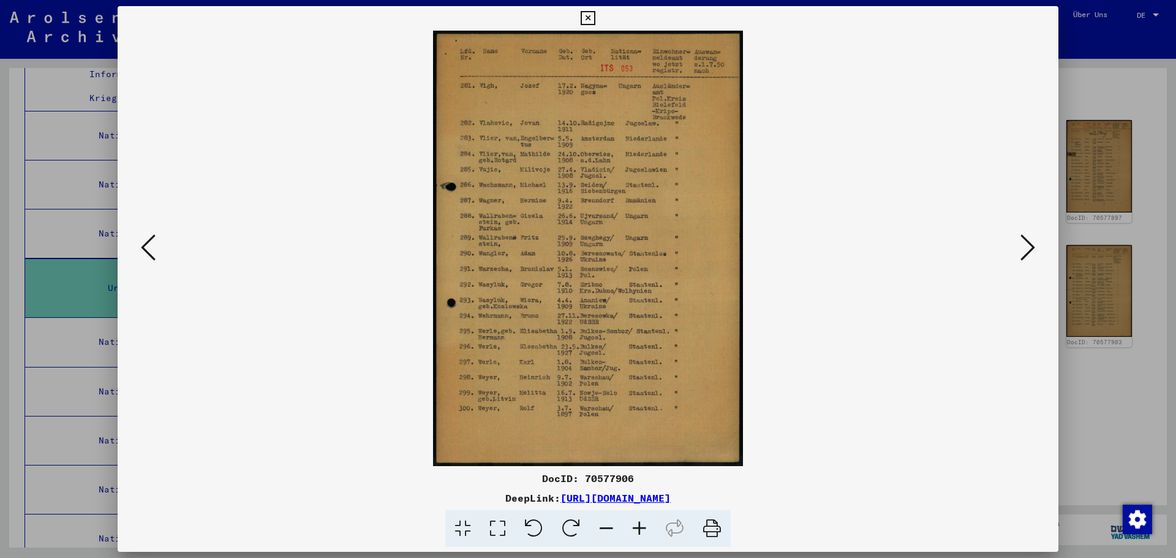
click at [1116, 93] on div at bounding box center [588, 279] width 1176 height 558
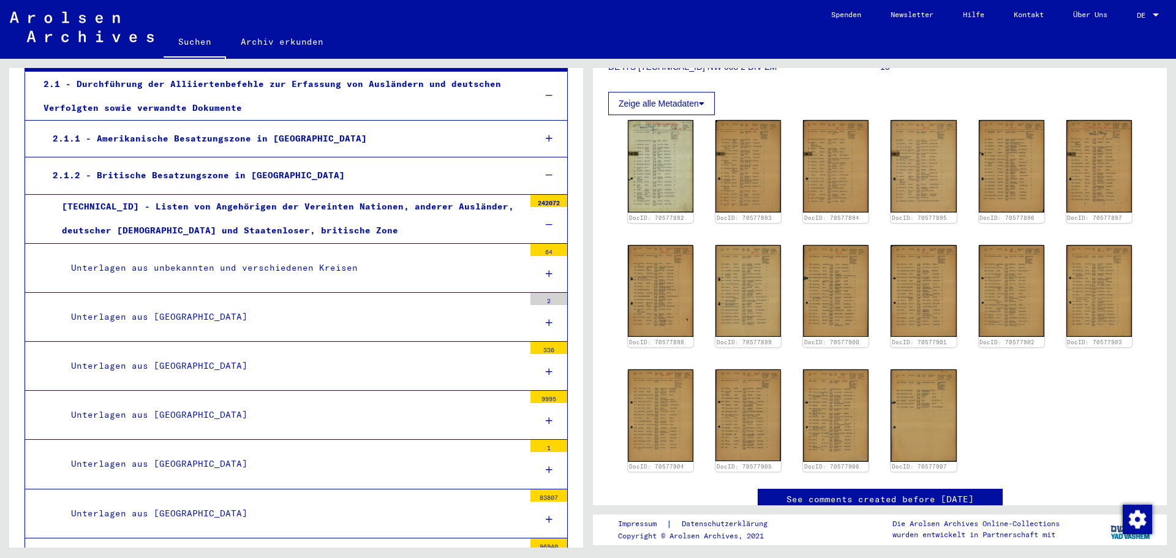
scroll to position [182, 0]
click at [195, 39] on link "Suchen" at bounding box center [194, 43] width 62 height 32
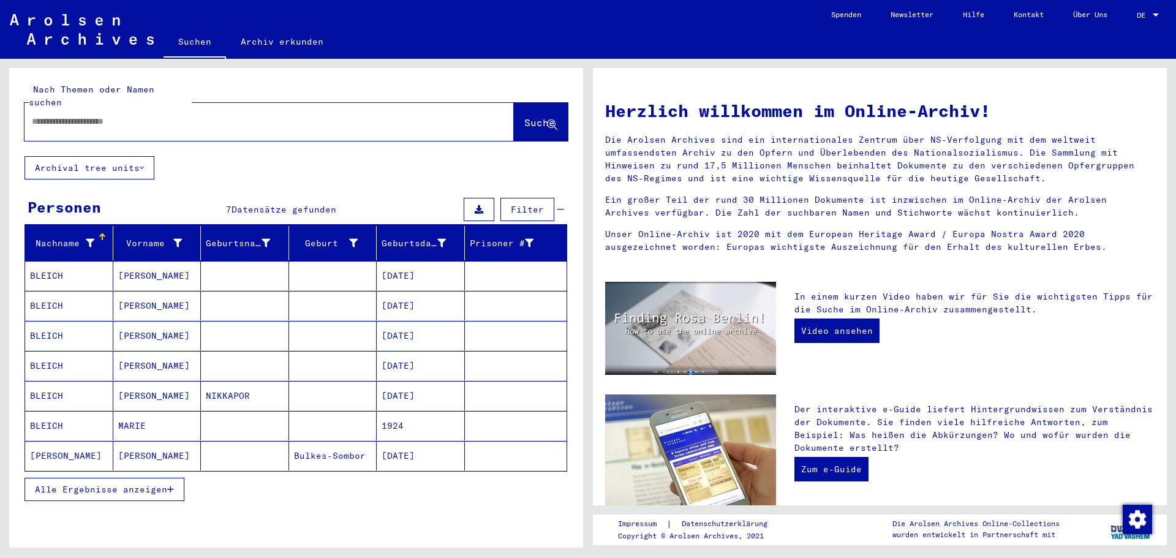
click at [100, 115] on input "text" at bounding box center [254, 121] width 445 height 13
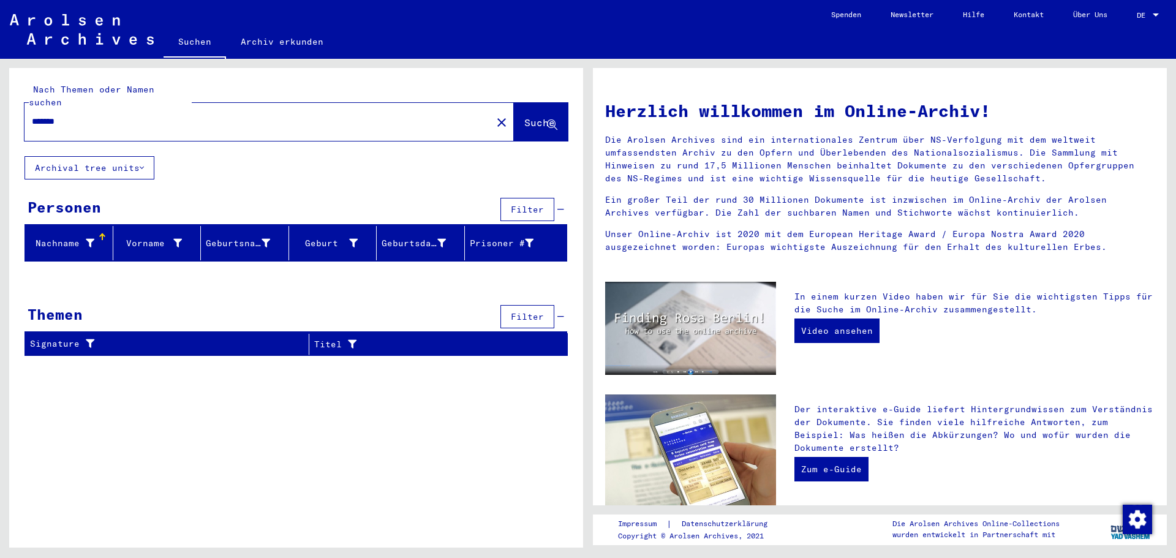
type input "******"
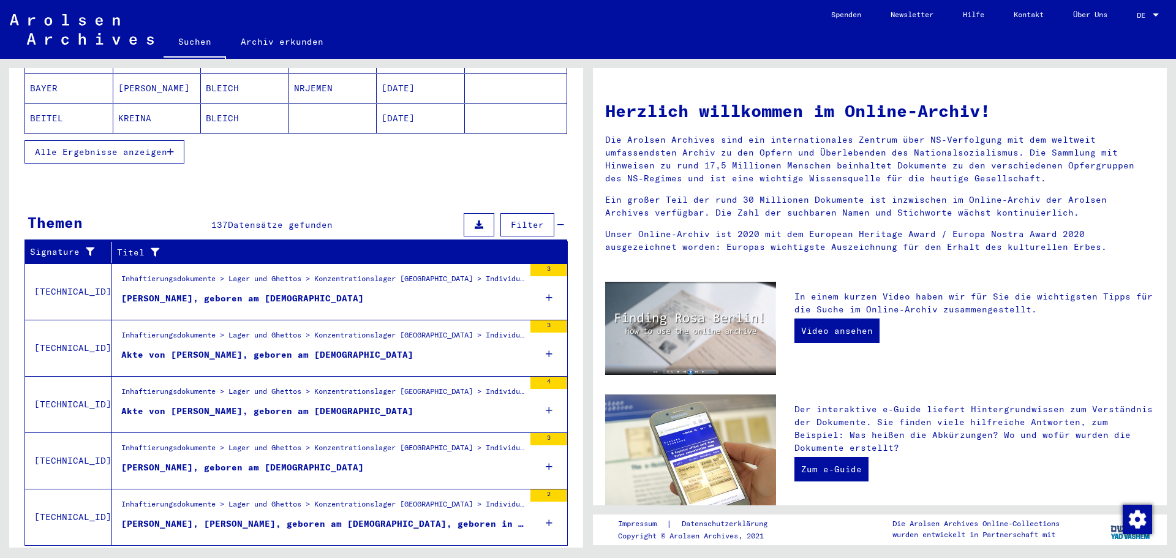
scroll to position [299, 0]
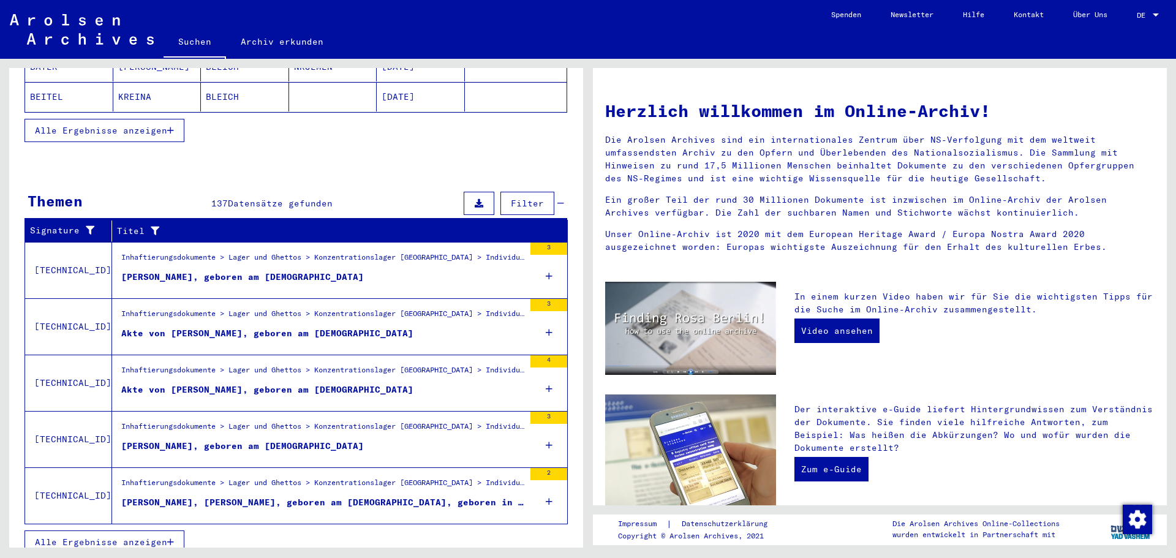
click at [129, 536] on span "Alle Ergebnisse anzeigen" at bounding box center [101, 541] width 132 height 11
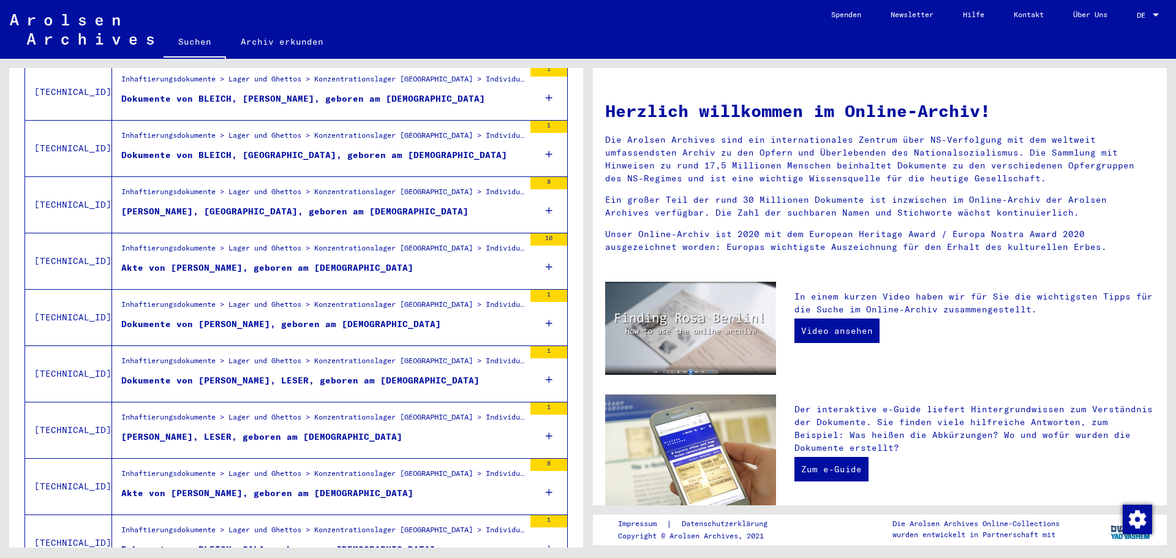
scroll to position [666, 0]
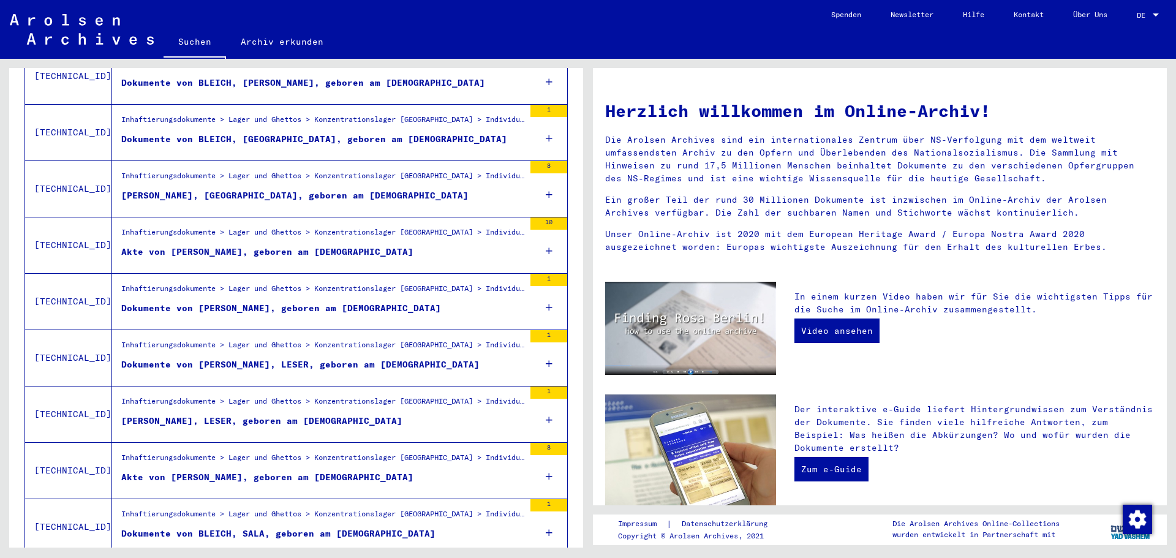
click at [224, 246] on div "Akte von [PERSON_NAME], geboren am [DEMOGRAPHIC_DATA]" at bounding box center [267, 252] width 292 height 13
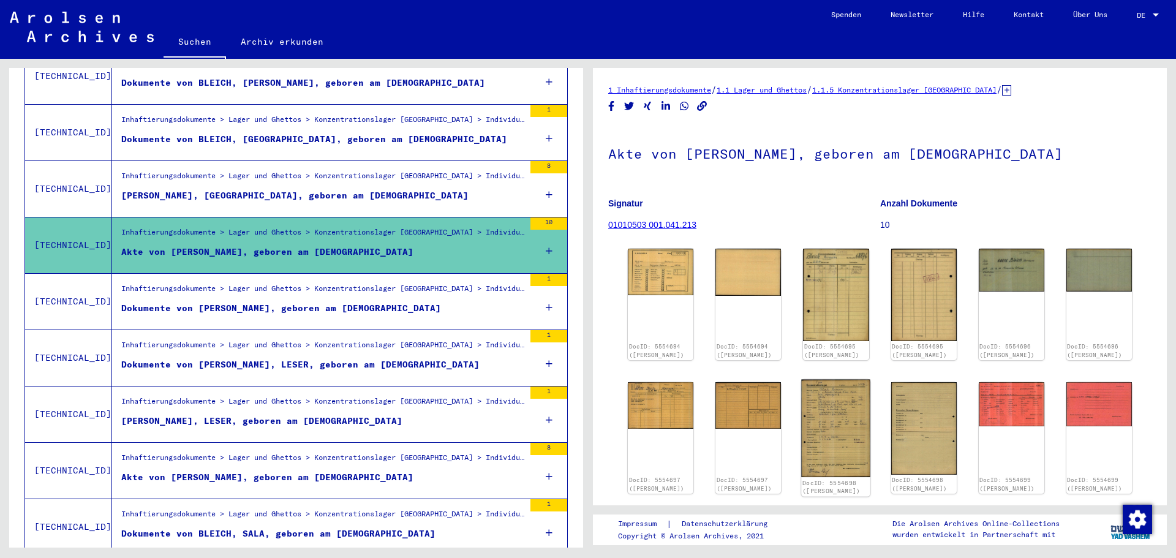
click at [831, 440] on img at bounding box center [836, 428] width 69 height 98
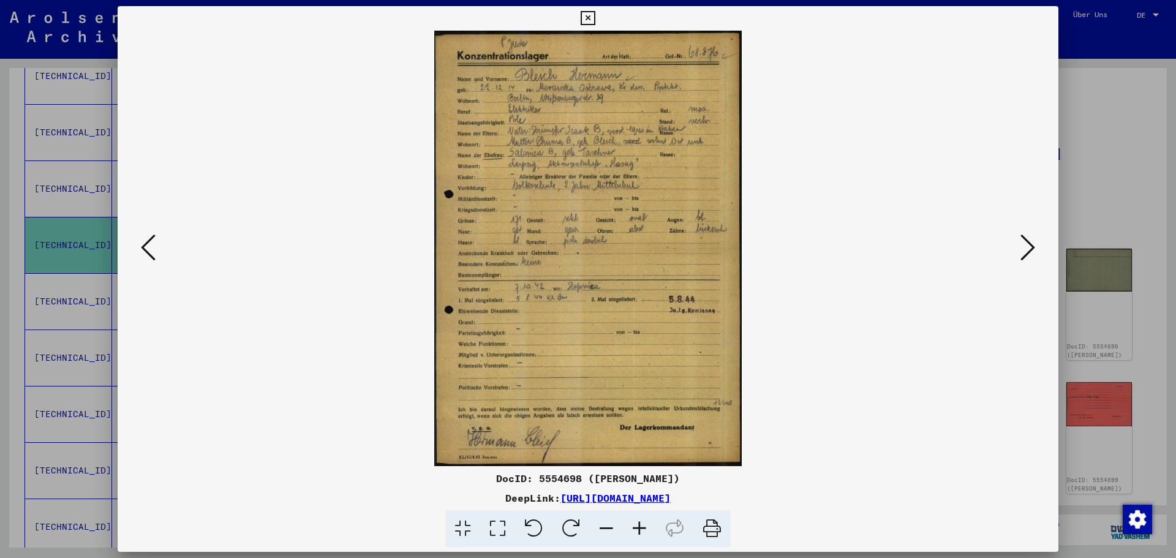
click at [90, 130] on div at bounding box center [588, 279] width 1176 height 558
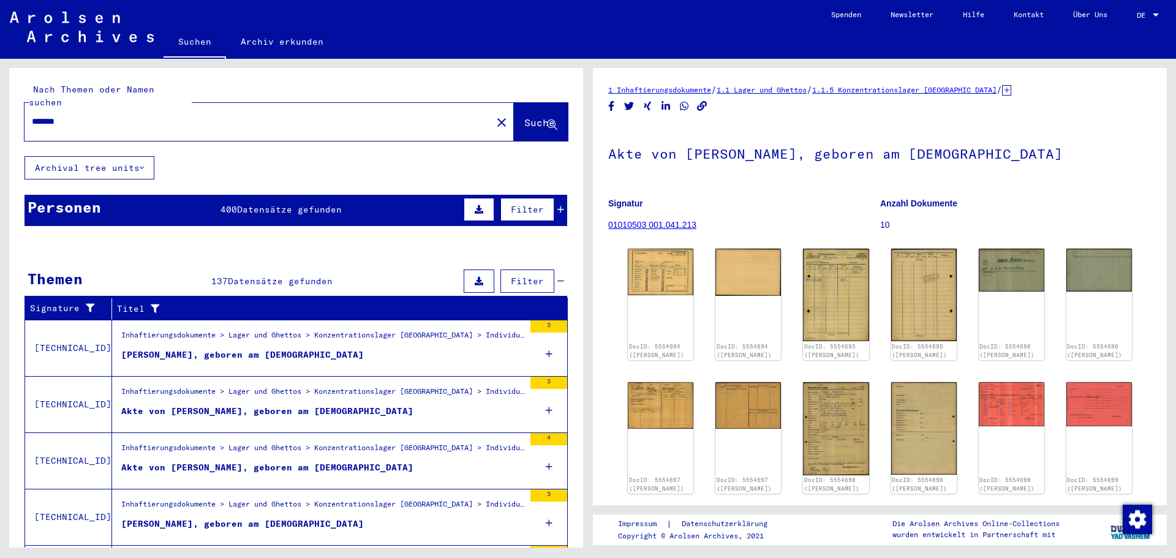
click at [557, 205] on icon at bounding box center [560, 209] width 7 height 9
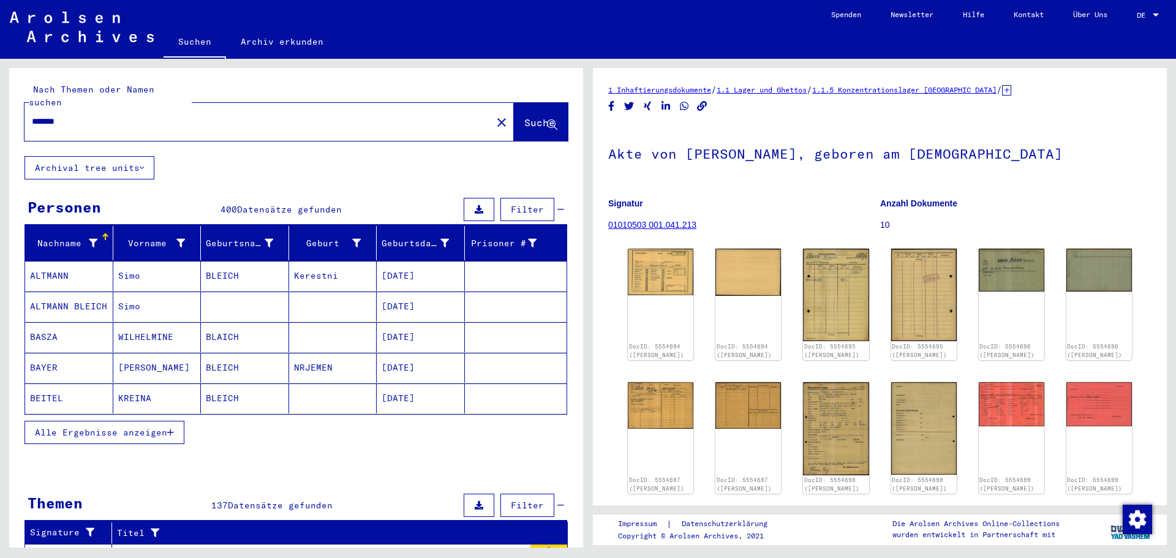
click at [128, 427] on span "Alle Ergebnisse anzeigen" at bounding box center [101, 432] width 132 height 11
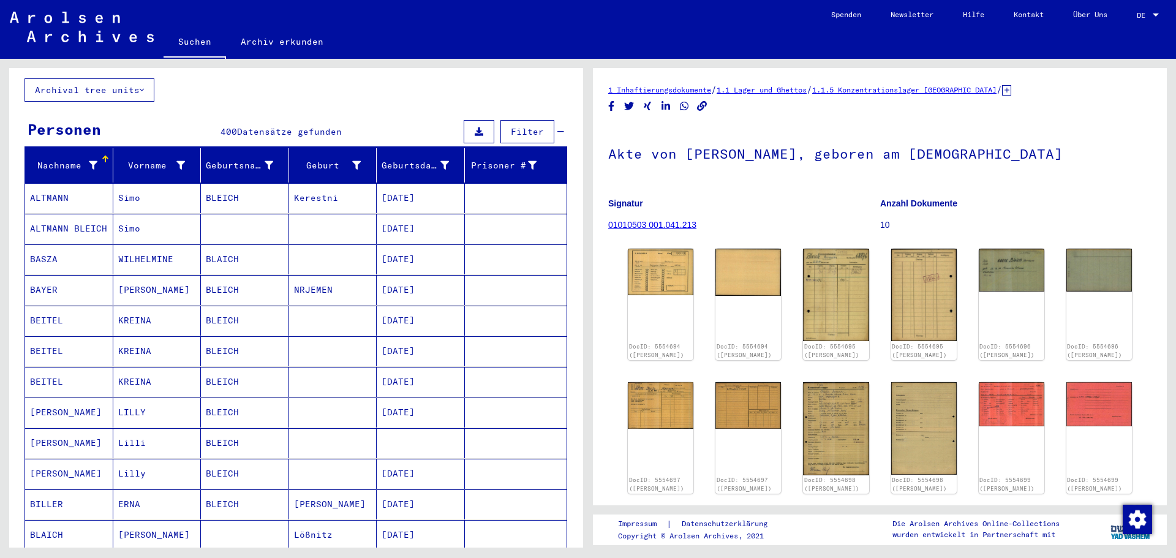
scroll to position [61, 0]
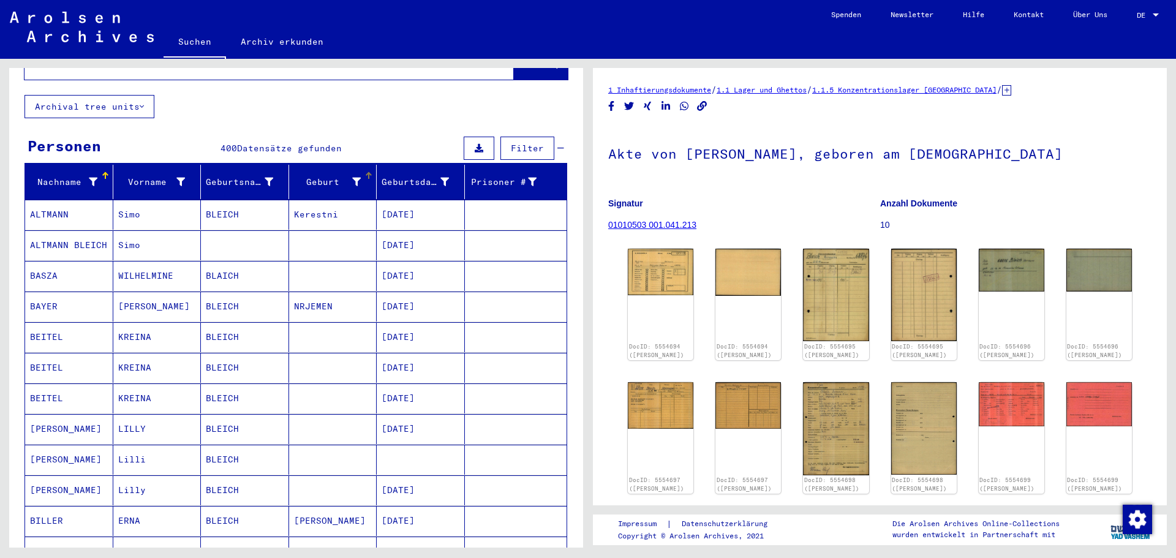
click at [352, 178] on icon at bounding box center [356, 182] width 9 height 9
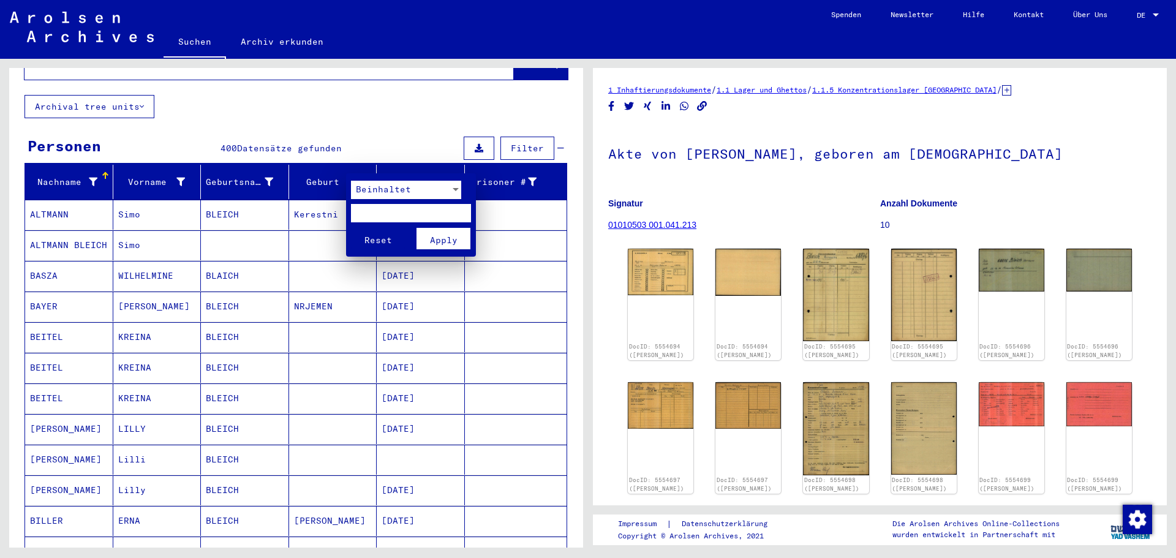
click at [461, 189] on div "Beinhaltet" at bounding box center [412, 202] width 122 height 42
click at [456, 189] on div at bounding box center [456, 189] width 6 height 3
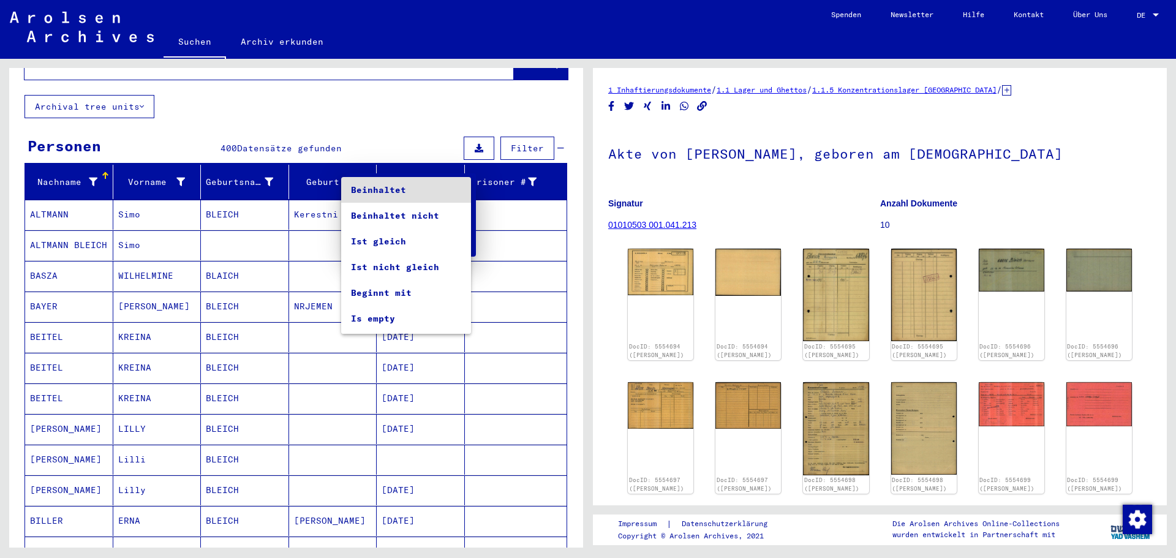
click at [456, 189] on mat-option "Beinhaltet" at bounding box center [406, 190] width 130 height 26
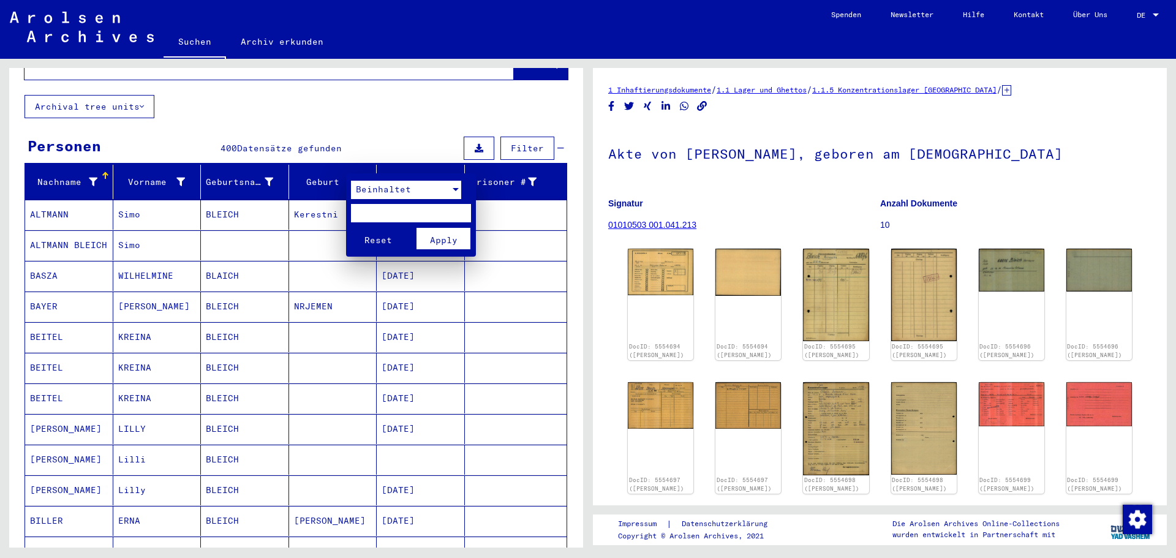
click at [394, 214] on input "text" at bounding box center [411, 213] width 120 height 18
type input "******"
click at [351, 228] on button "Reset" at bounding box center [378, 238] width 54 height 21
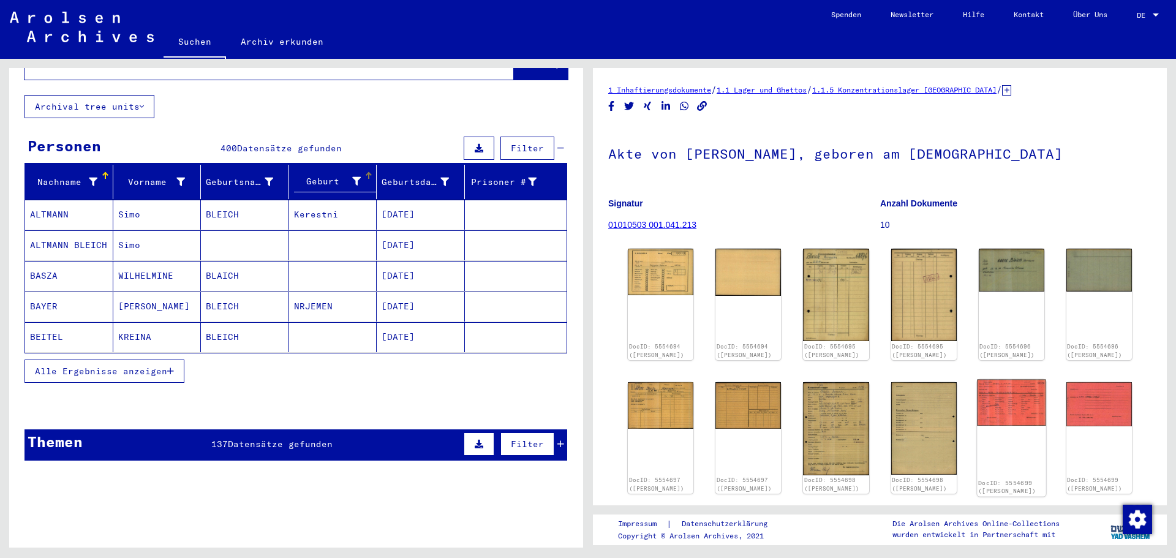
click at [1009, 404] on img at bounding box center [1011, 402] width 69 height 47
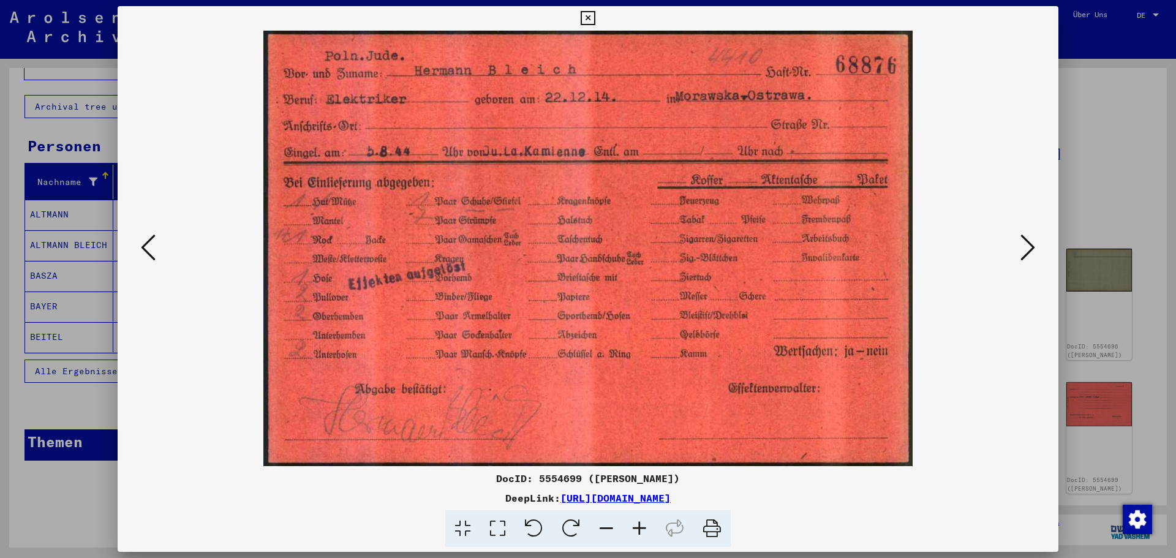
click at [148, 249] on icon at bounding box center [148, 247] width 15 height 29
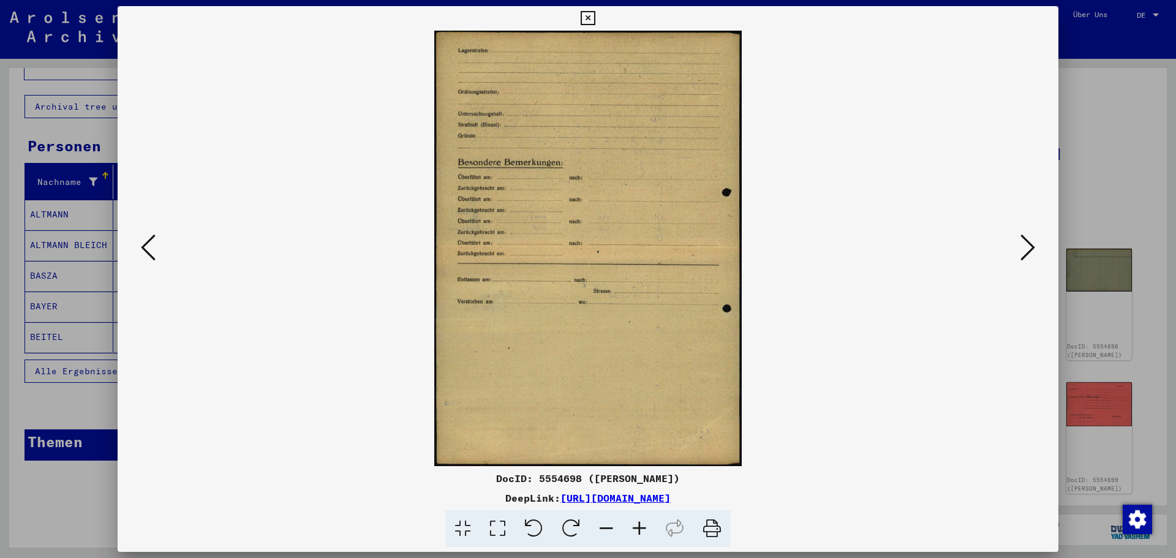
click at [148, 249] on icon at bounding box center [148, 247] width 15 height 29
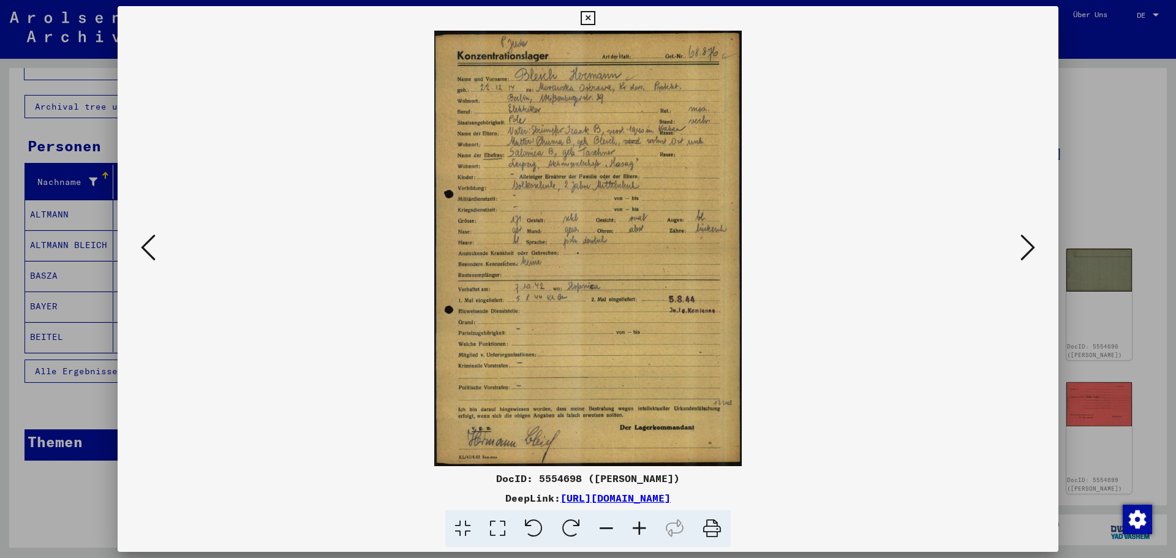
click at [151, 249] on icon at bounding box center [148, 247] width 15 height 29
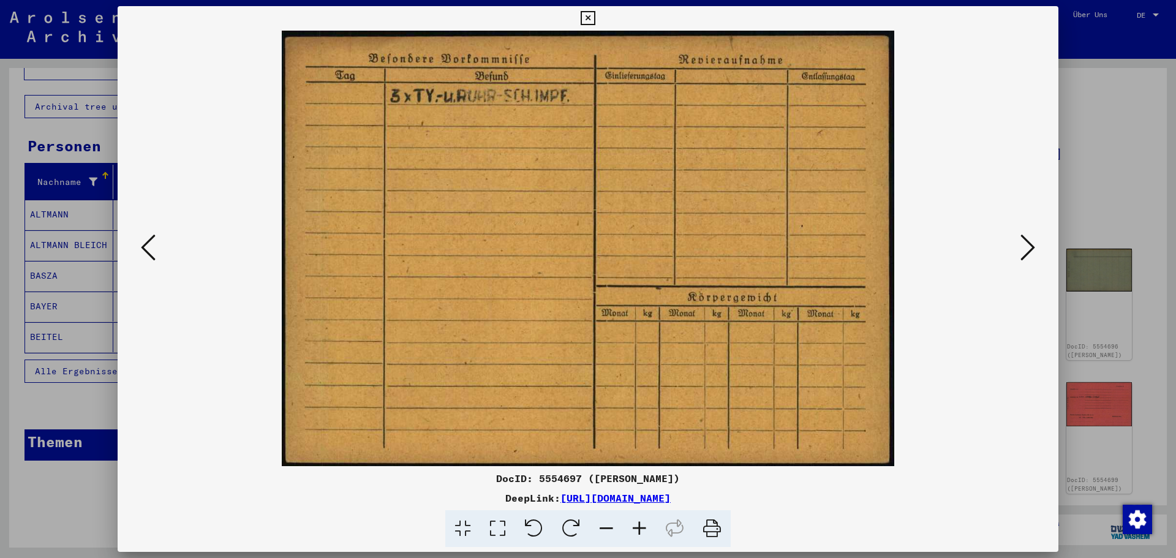
click at [151, 249] on icon at bounding box center [148, 247] width 15 height 29
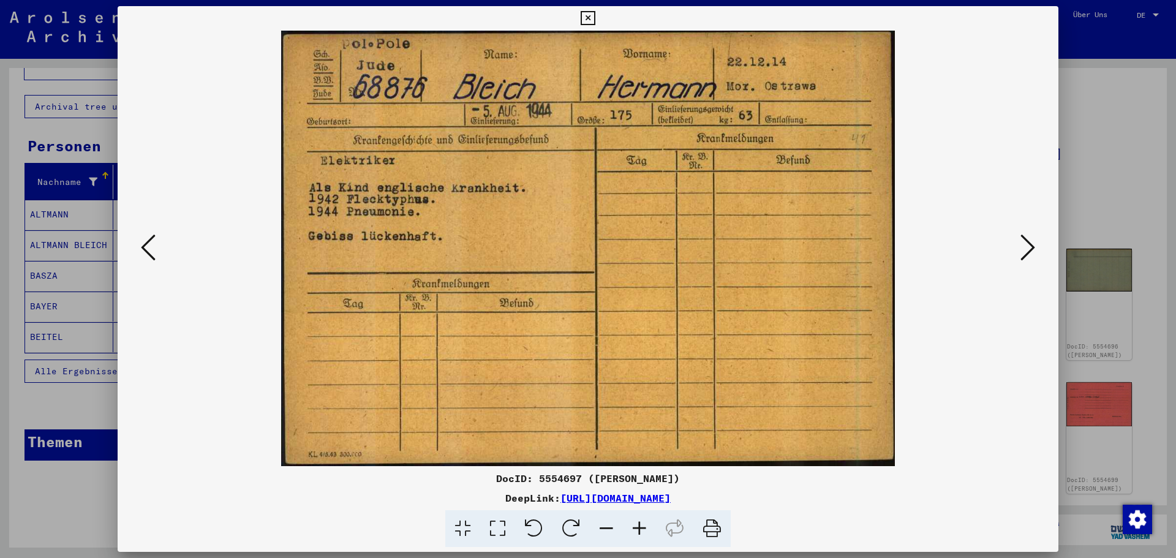
click at [151, 249] on icon at bounding box center [148, 247] width 15 height 29
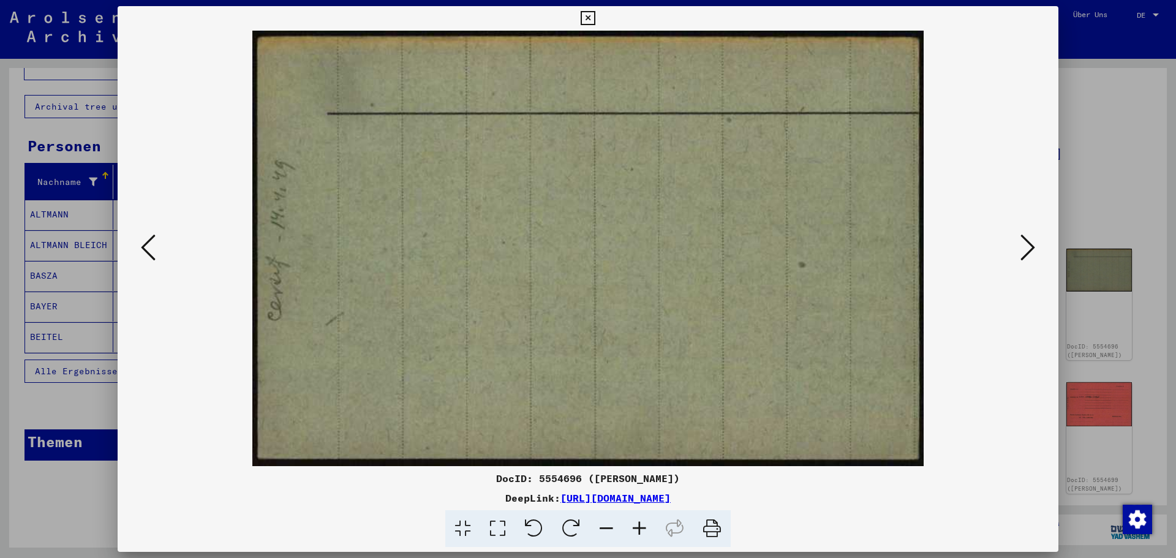
click at [151, 249] on icon at bounding box center [148, 247] width 15 height 29
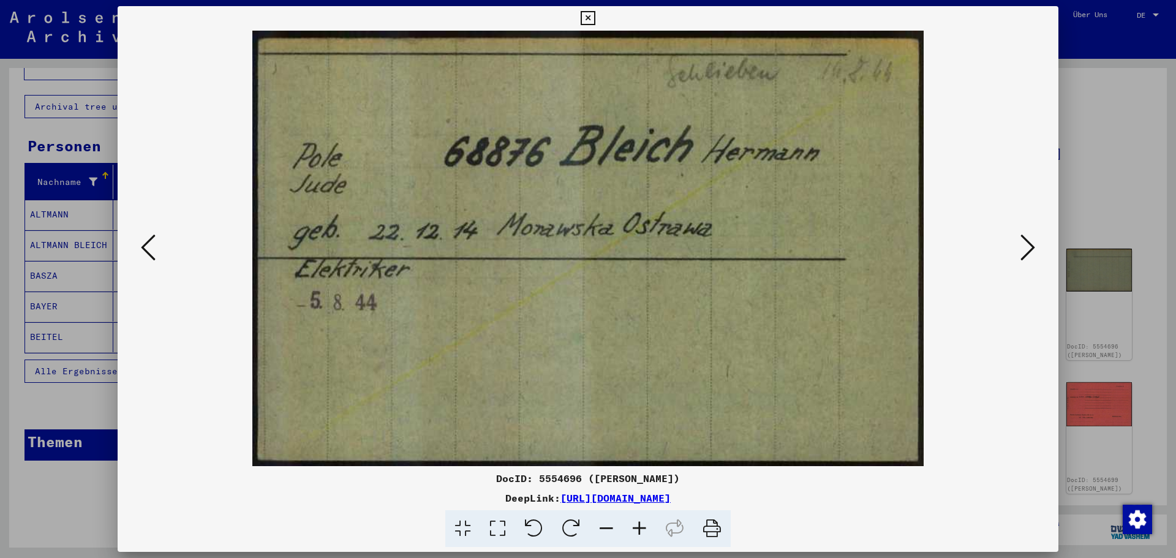
click at [151, 249] on icon at bounding box center [148, 247] width 15 height 29
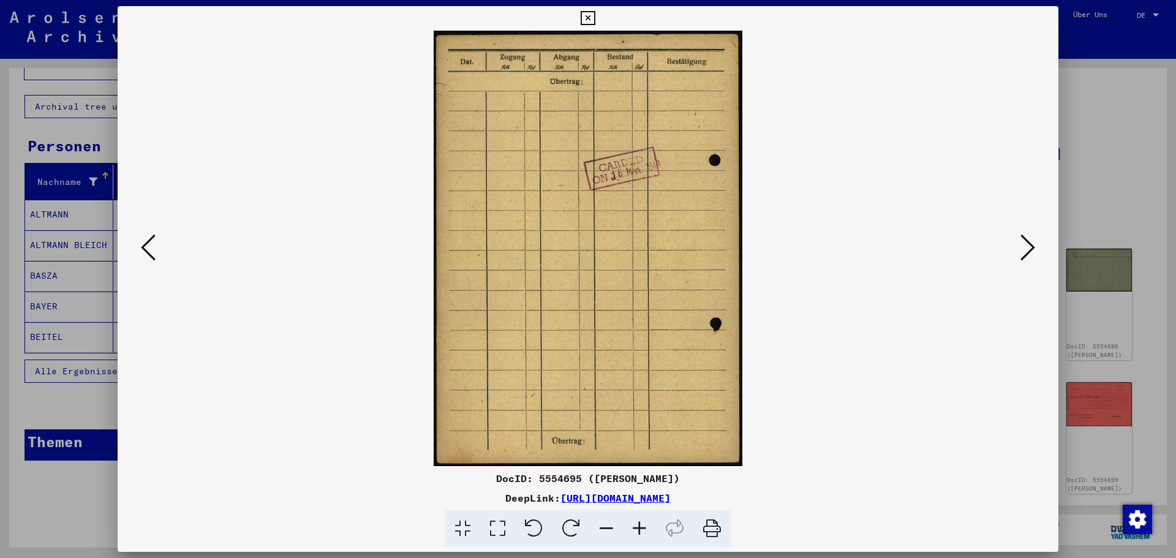
click at [151, 249] on icon at bounding box center [148, 247] width 15 height 29
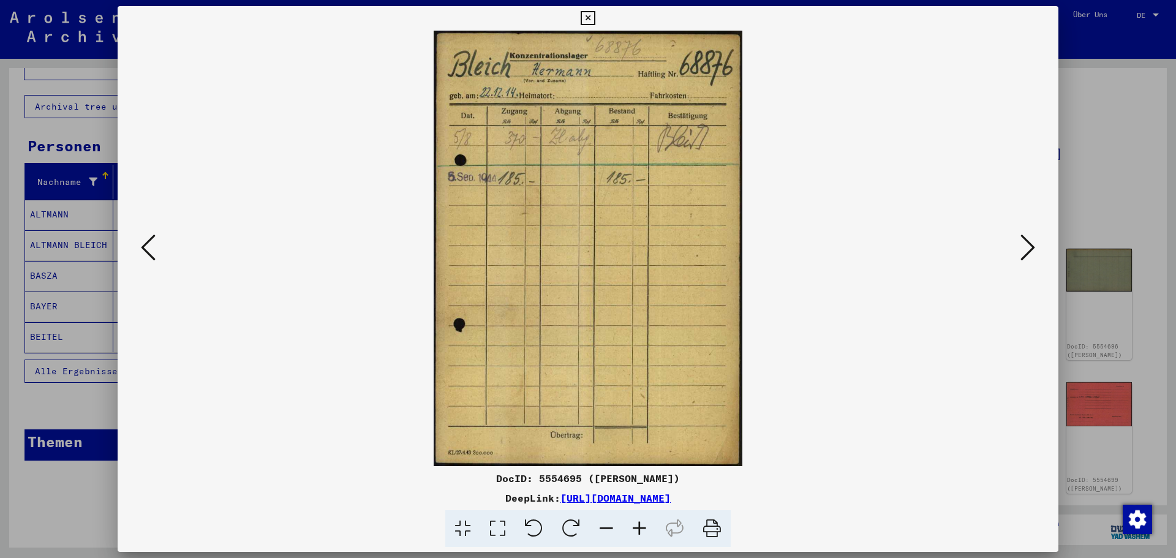
click at [151, 249] on icon at bounding box center [148, 247] width 15 height 29
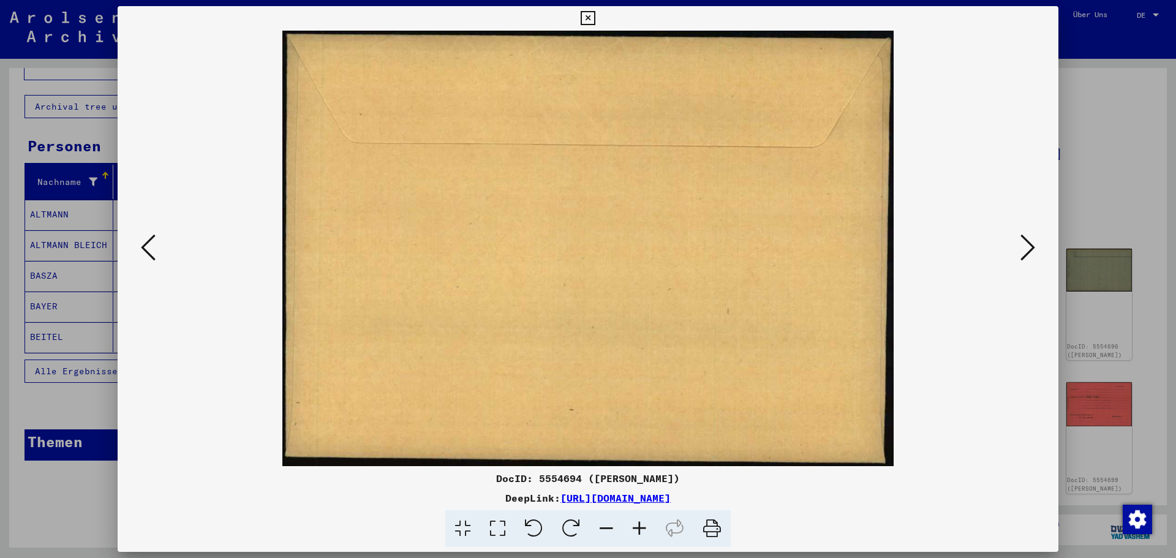
click at [150, 249] on icon at bounding box center [148, 247] width 15 height 29
